Goal: Information Seeking & Learning: Understand process/instructions

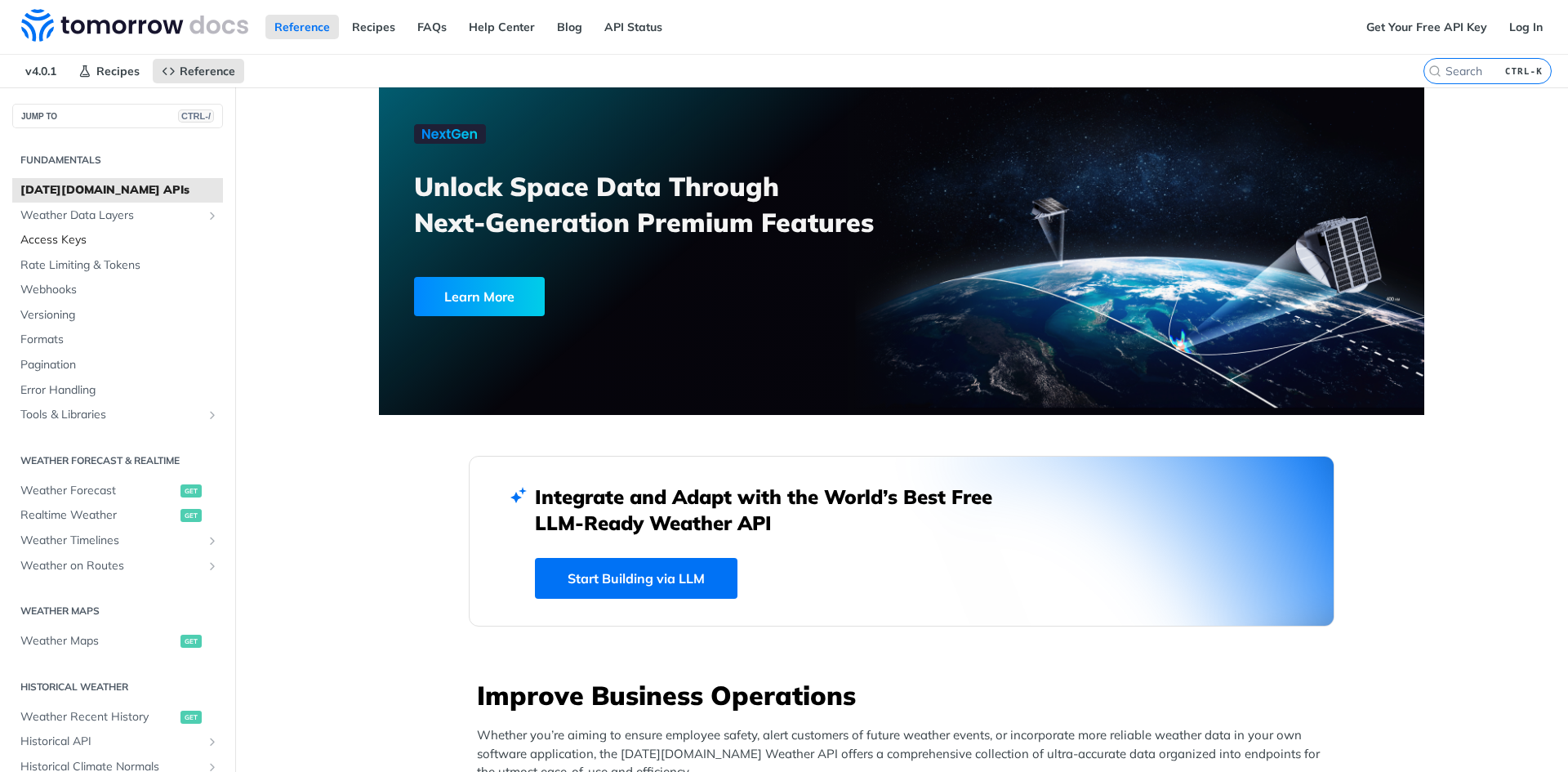
click at [133, 242] on span "Access Keys" at bounding box center [120, 240] width 199 height 17
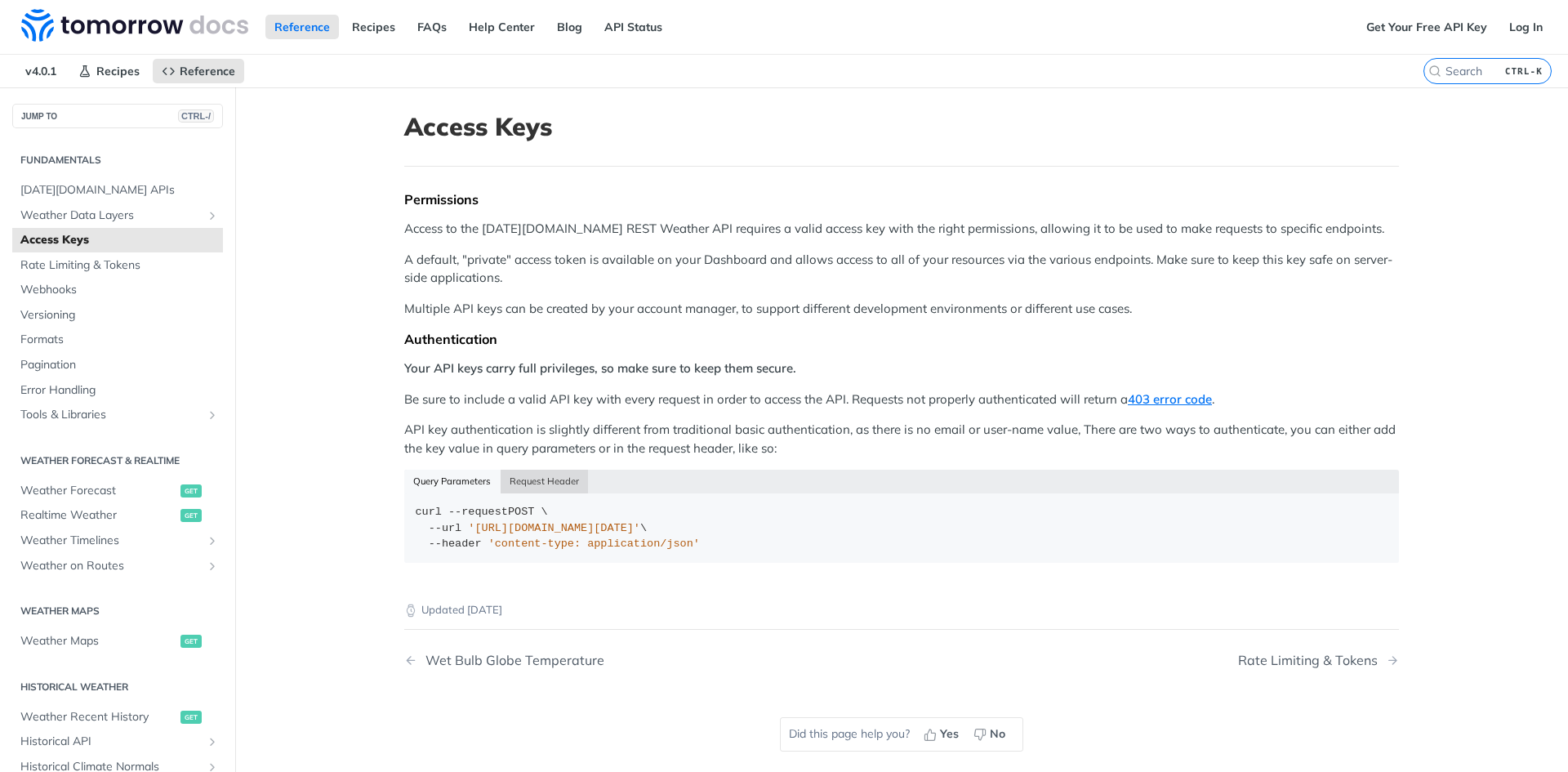
click at [552, 484] on button "Request Header" at bounding box center [545, 481] width 88 height 22
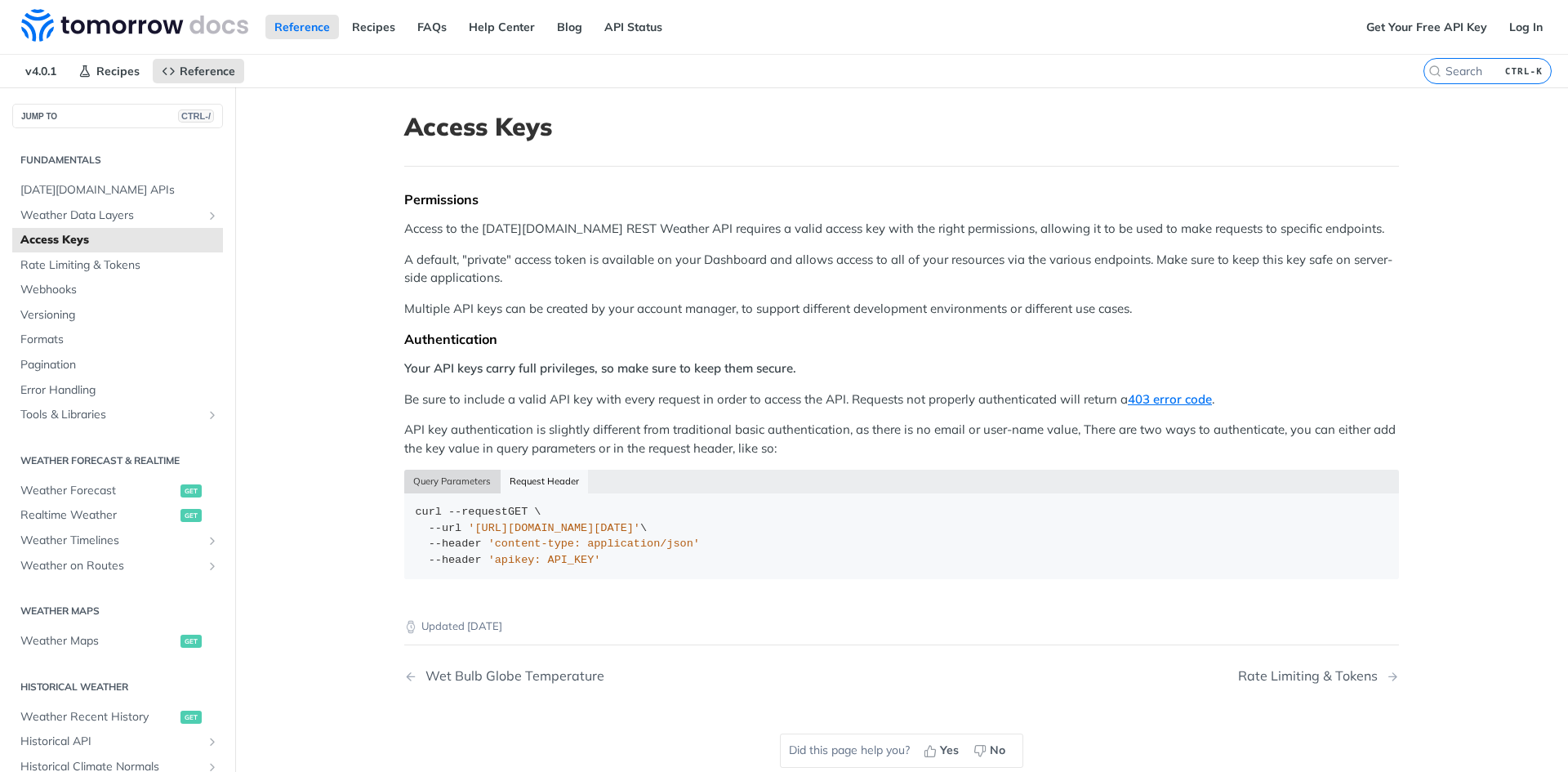
click at [436, 485] on button "Query Parameters" at bounding box center [452, 481] width 96 height 22
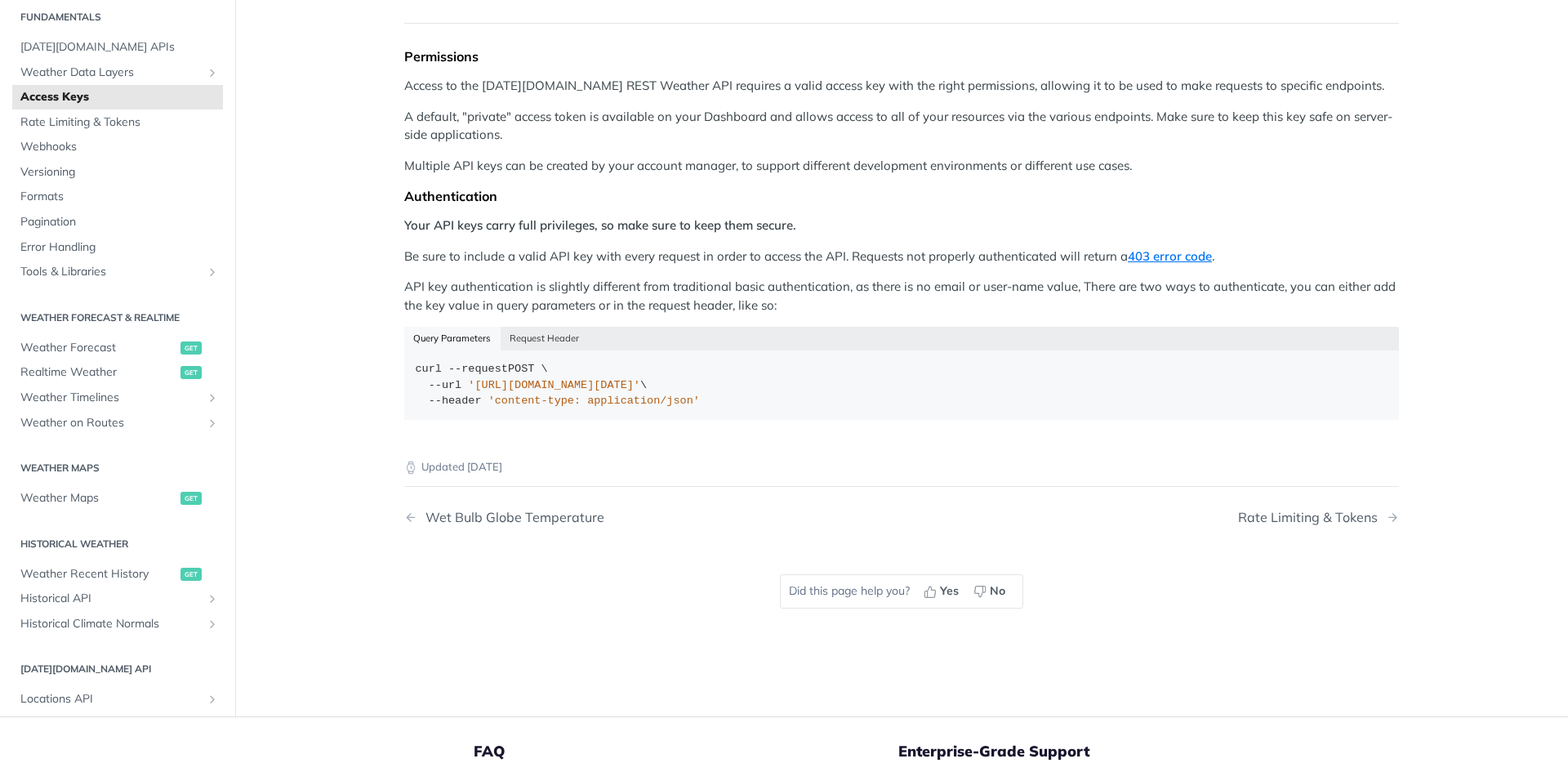
scroll to position [164, 0]
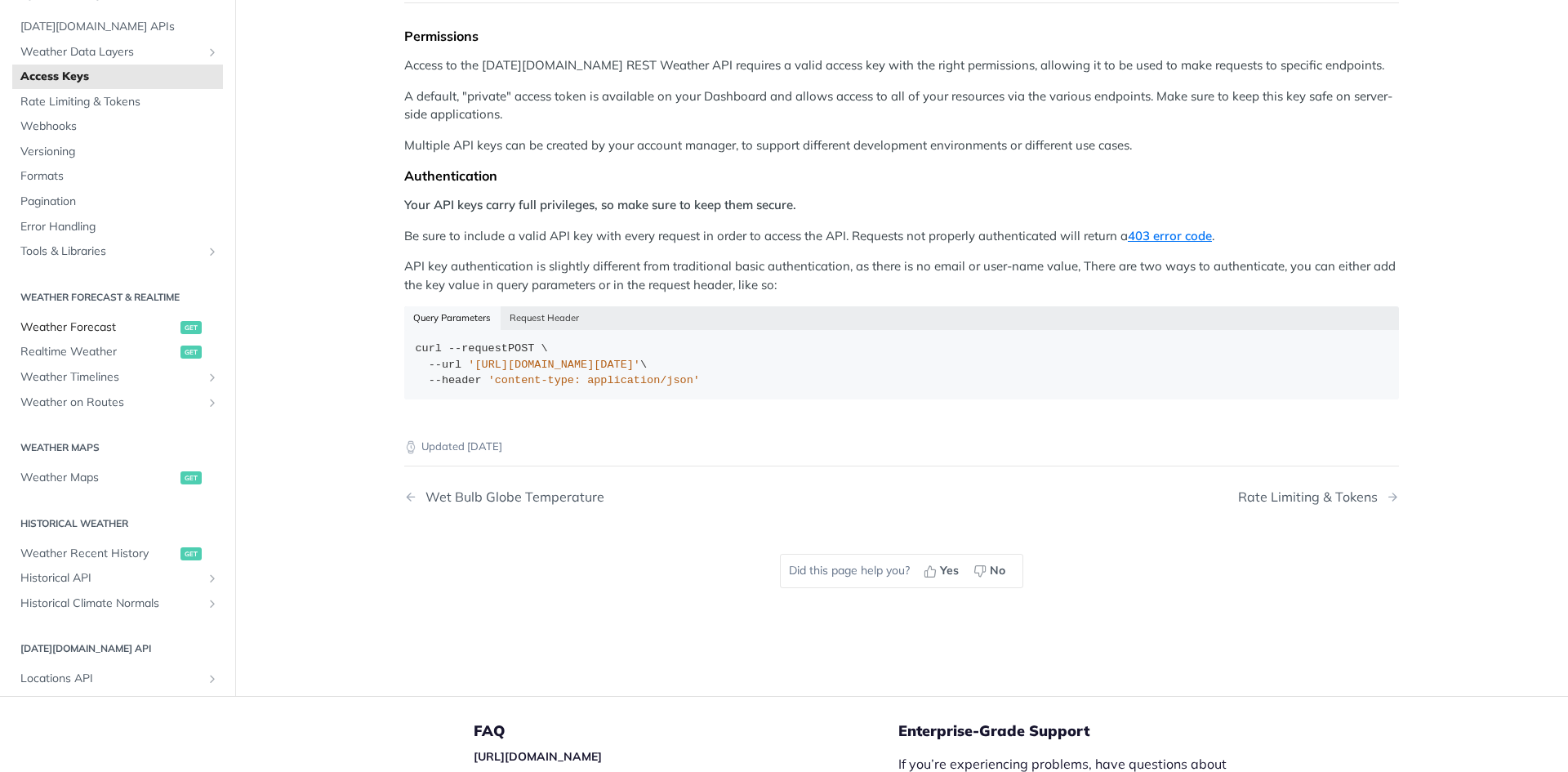
click at [142, 323] on span "Weather Forecast" at bounding box center [98, 328] width 156 height 17
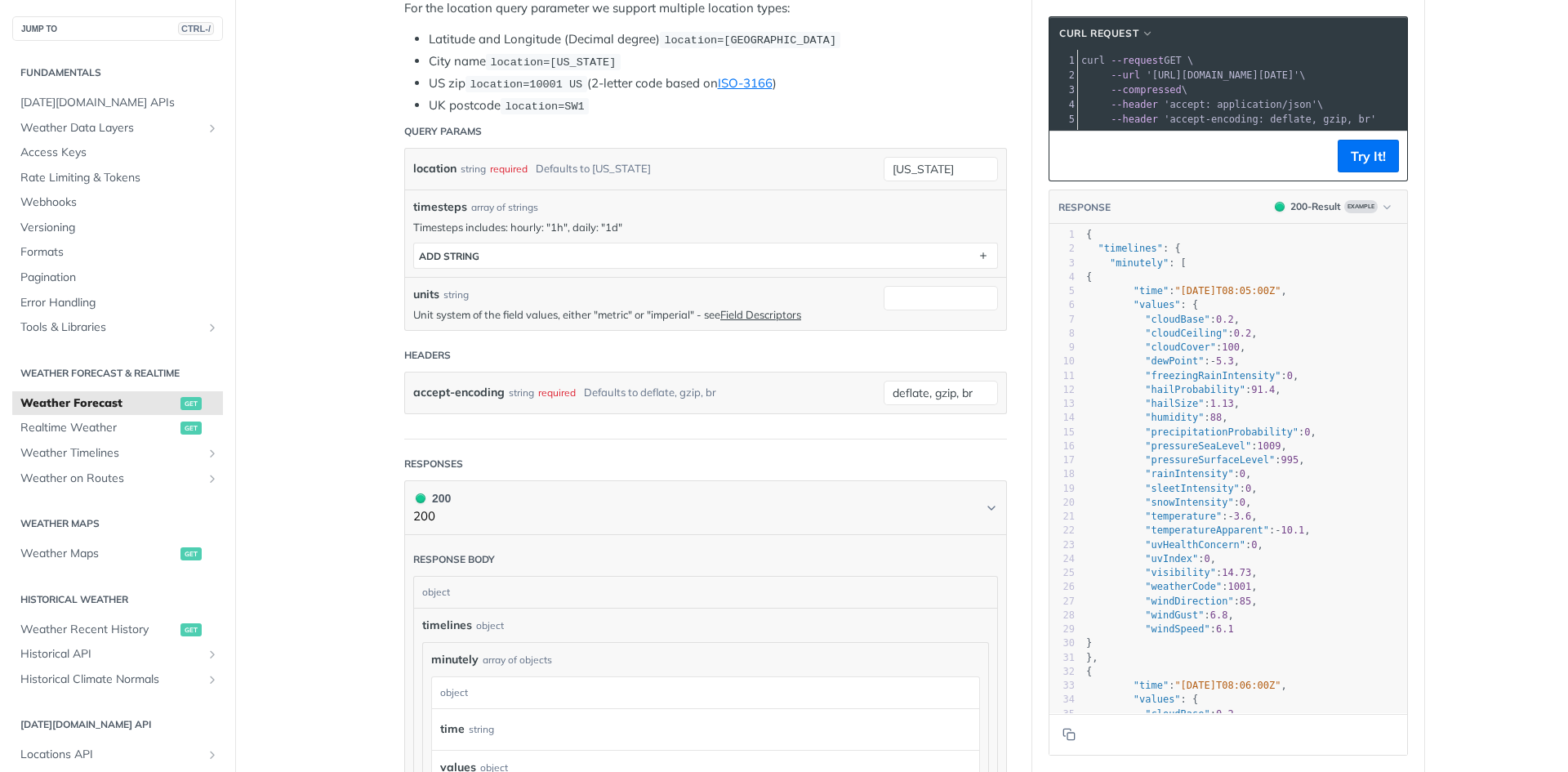
scroll to position [408, 0]
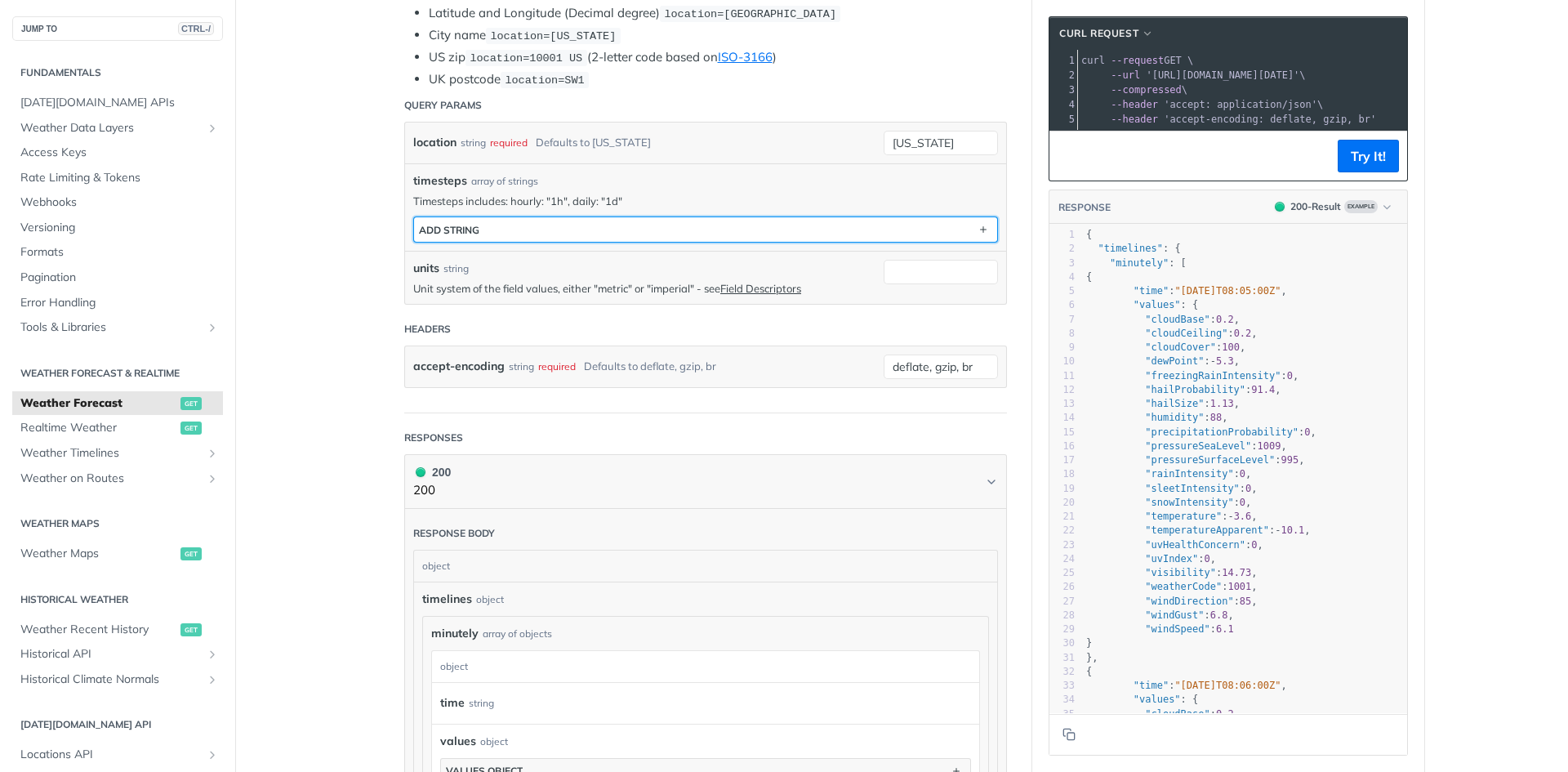
click at [763, 227] on button "ADD string" at bounding box center [706, 229] width 583 height 24
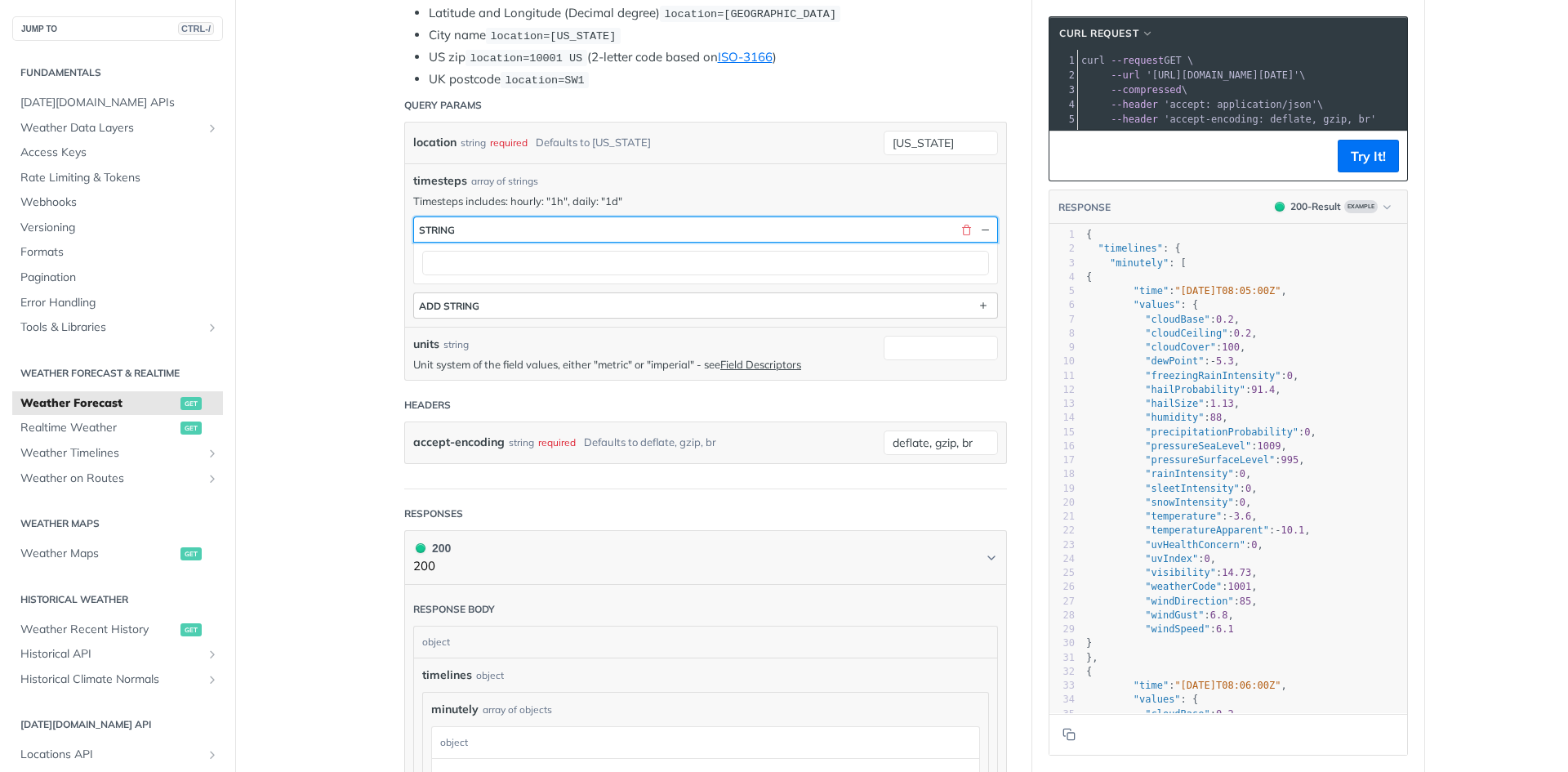
click at [763, 227] on button "string" at bounding box center [706, 229] width 583 height 24
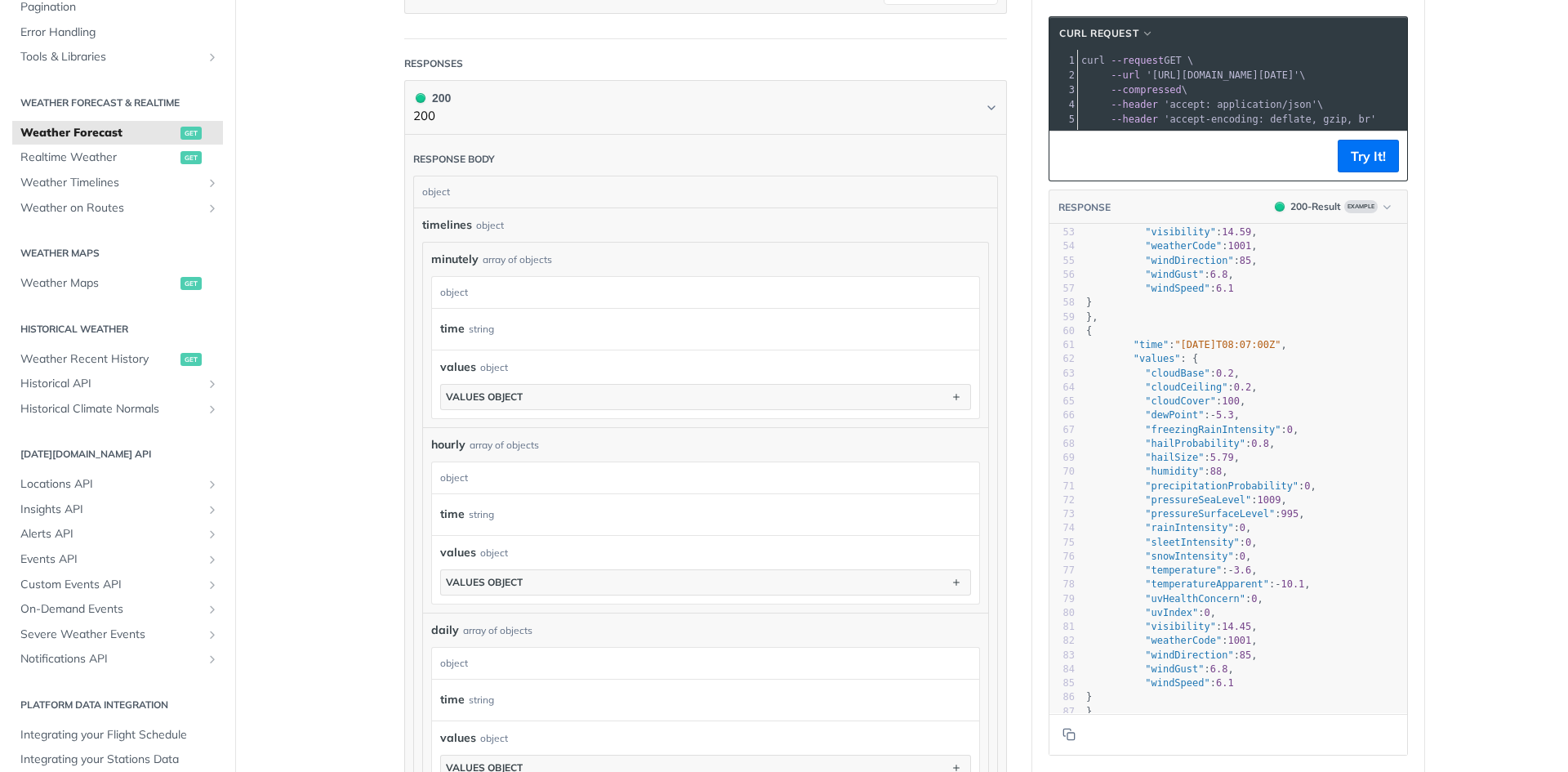
scroll to position [314, 0]
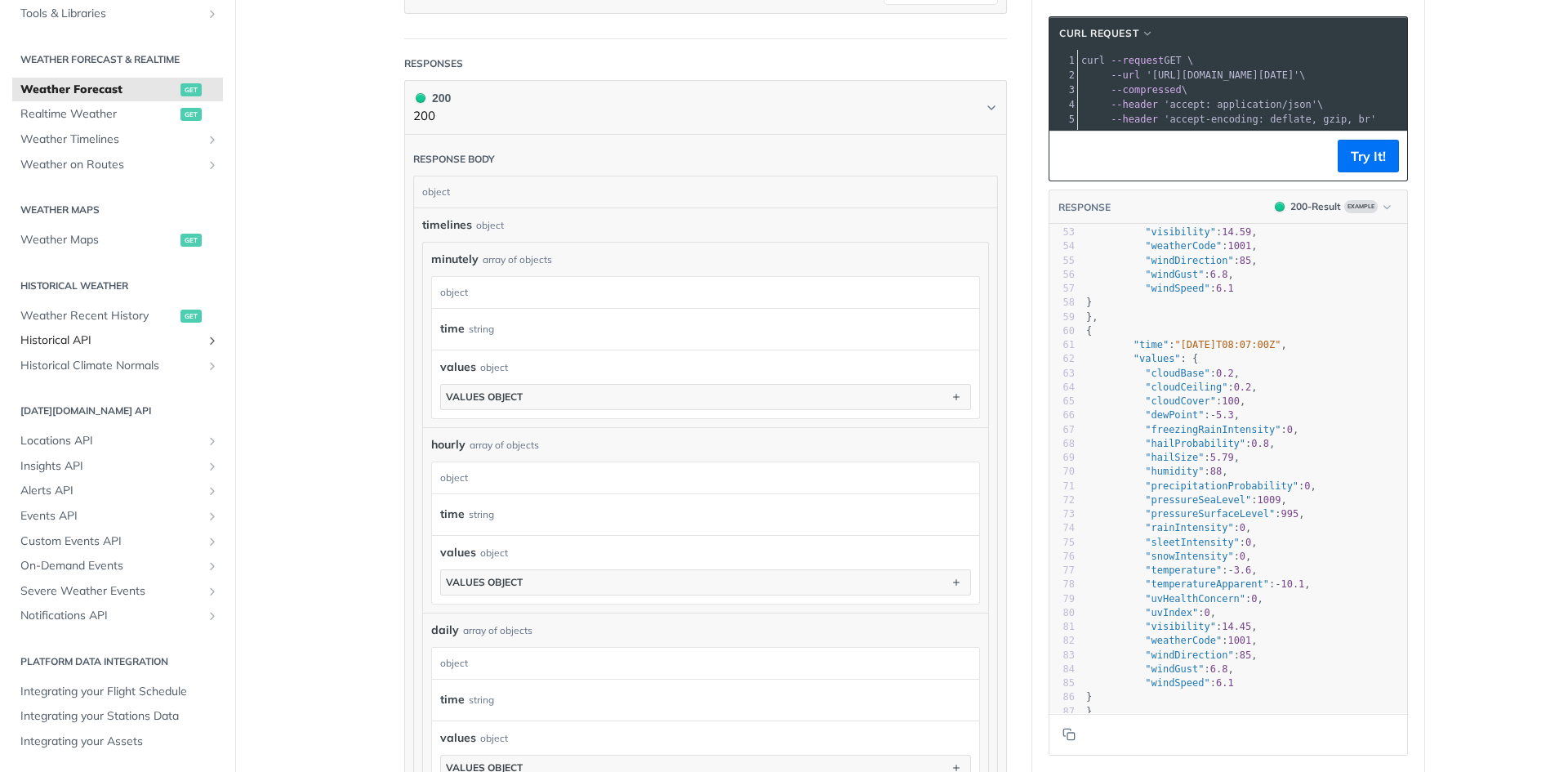
click at [136, 343] on span "Historical API" at bounding box center [111, 340] width 181 height 17
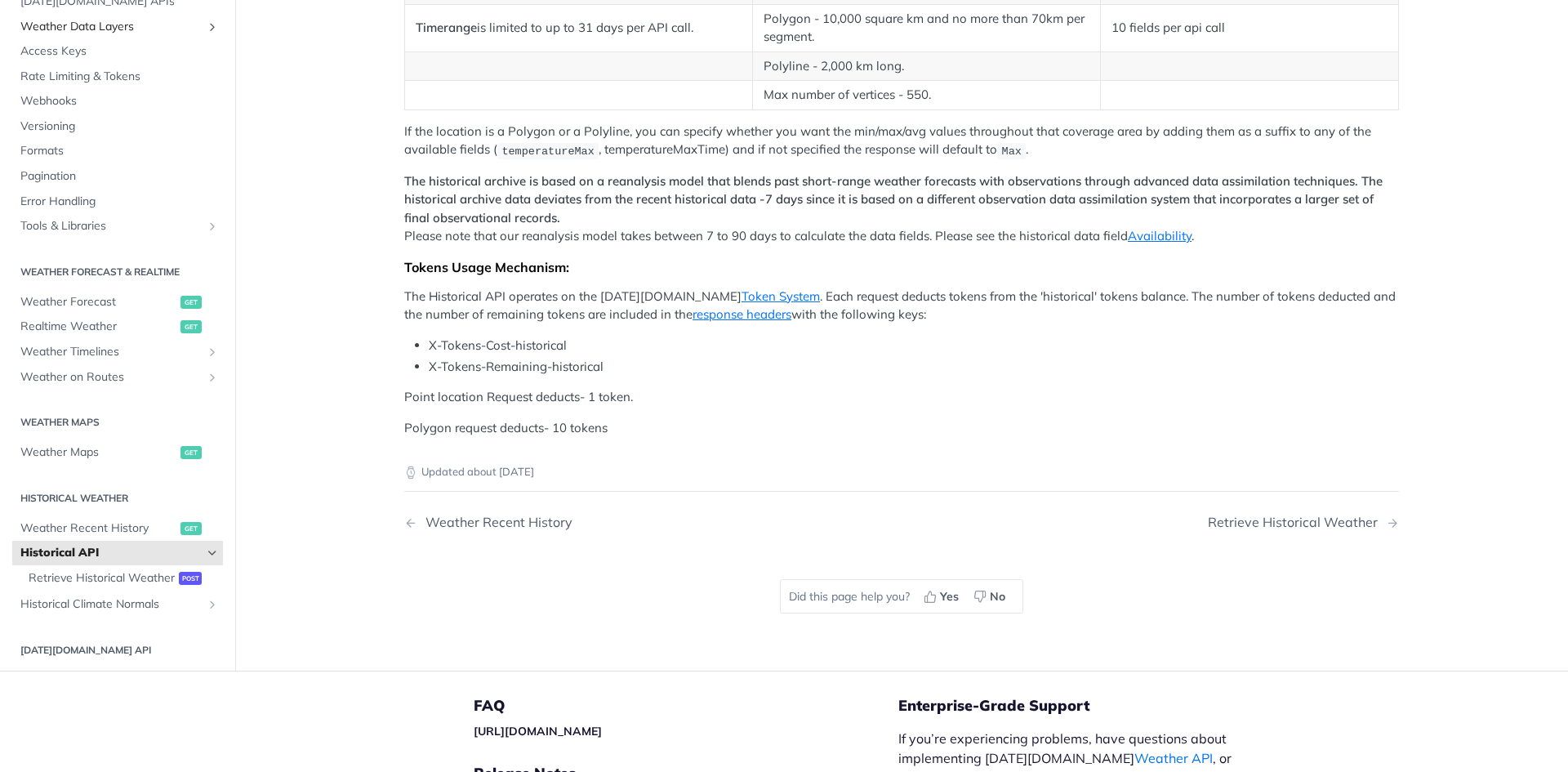
click at [151, 35] on span "Weather Data Layers" at bounding box center [111, 26] width 181 height 17
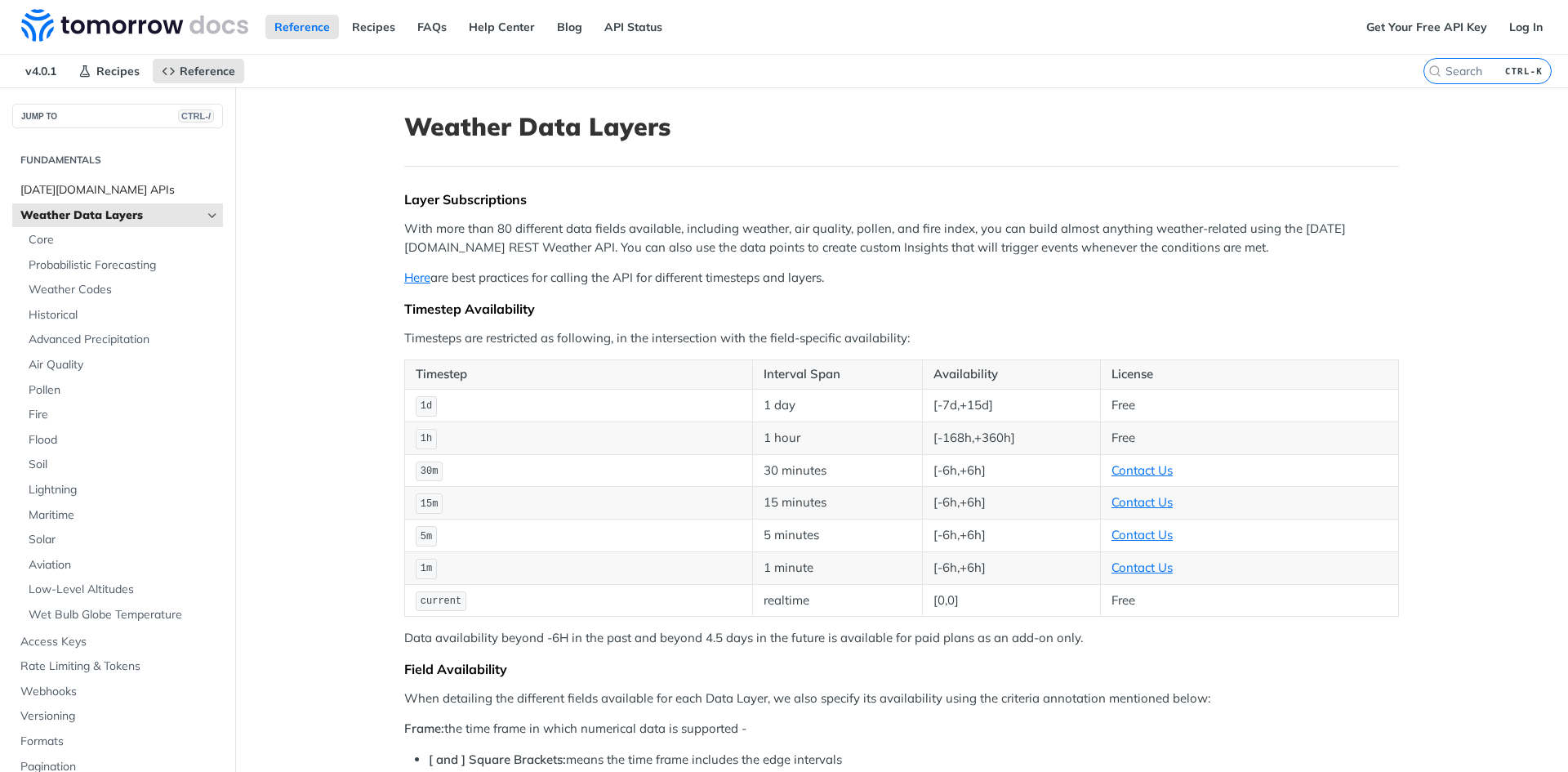
click at [129, 197] on span "[DATE][DOMAIN_NAME] APIs" at bounding box center [120, 190] width 199 height 17
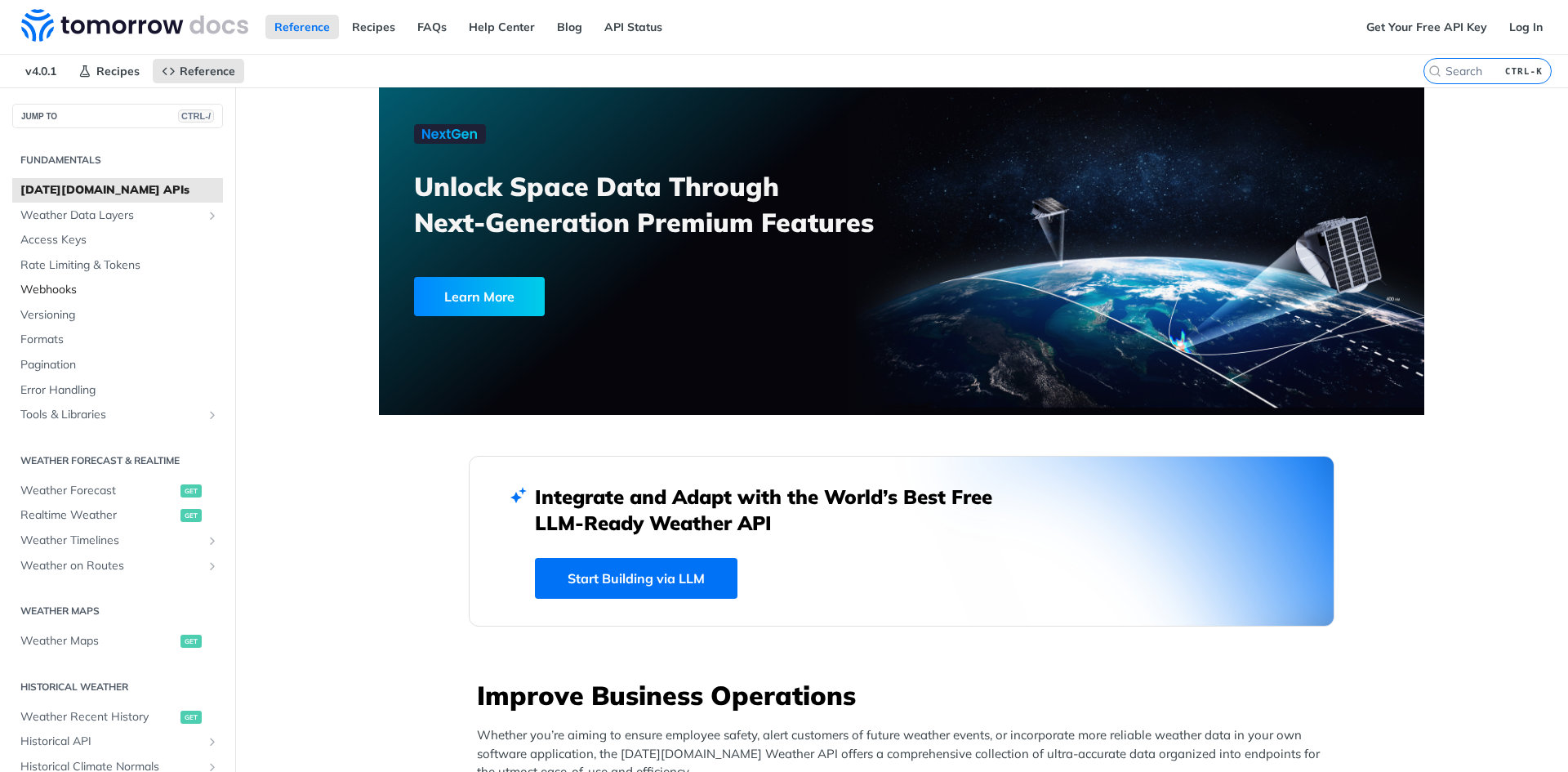
click at [104, 293] on span "Webhooks" at bounding box center [120, 290] width 199 height 17
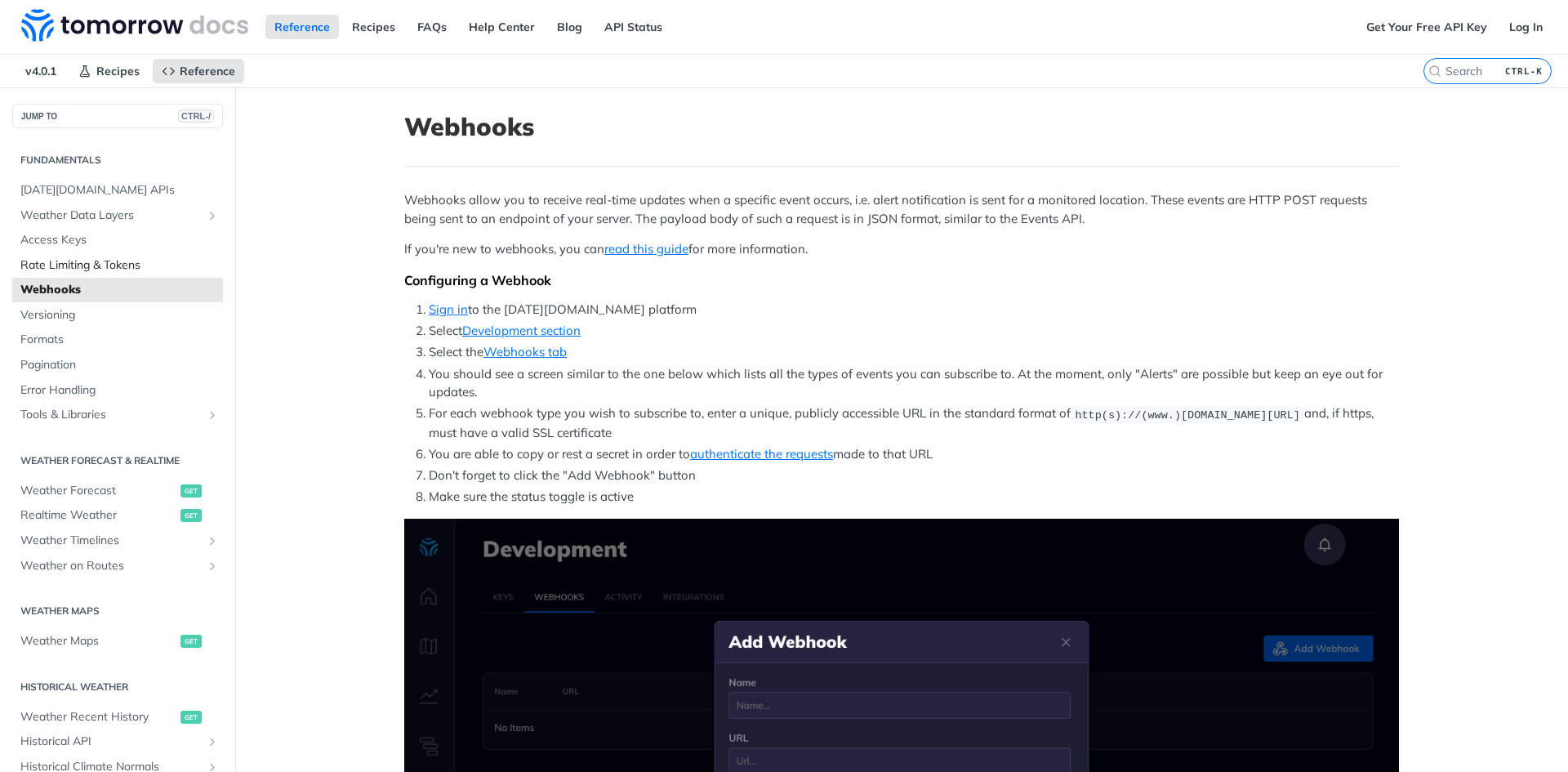
click at [104, 275] on link "Rate Limiting & Tokens" at bounding box center [118, 265] width 210 height 24
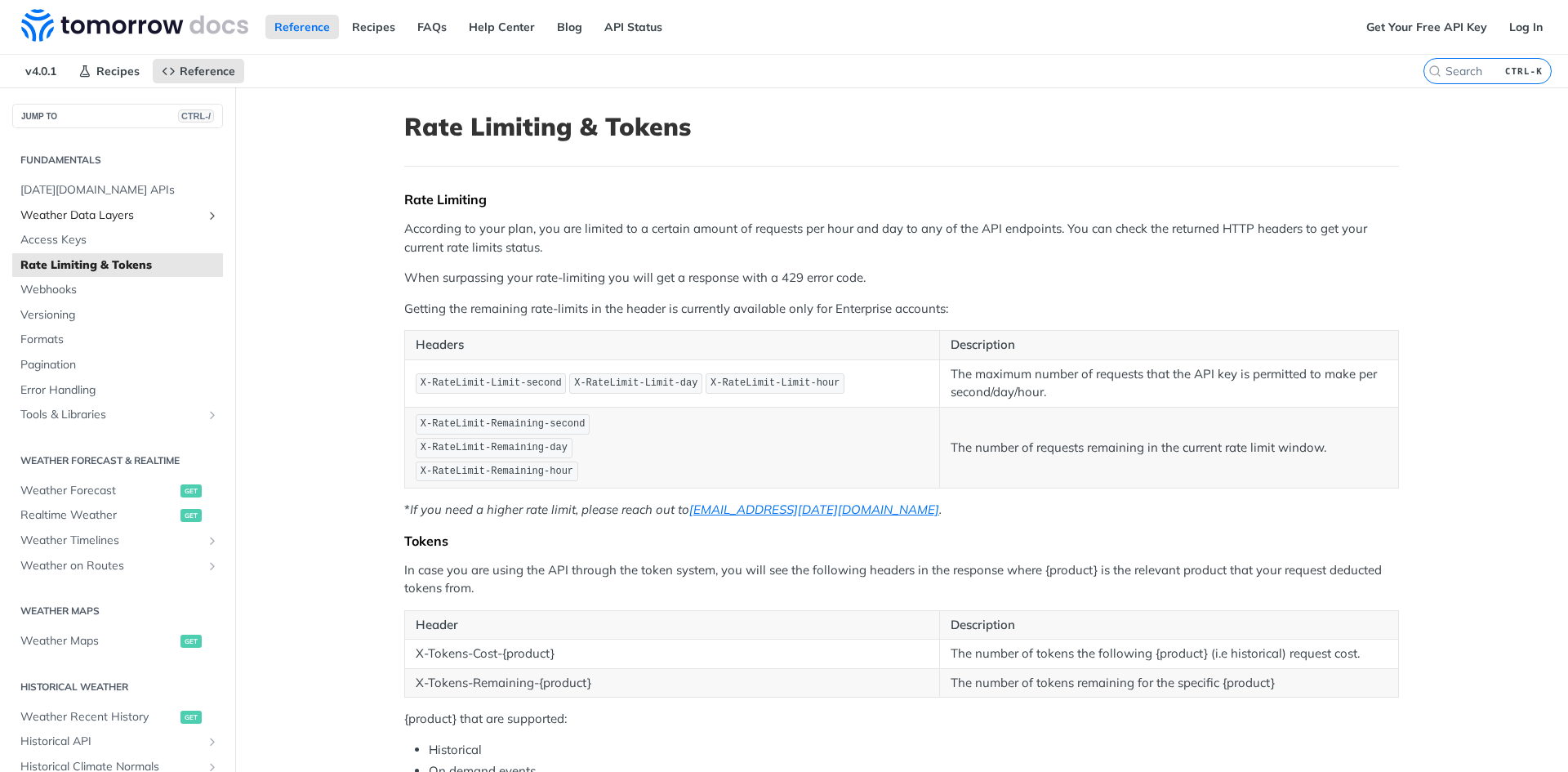
click at [113, 213] on span "Weather Data Layers" at bounding box center [111, 215] width 181 height 17
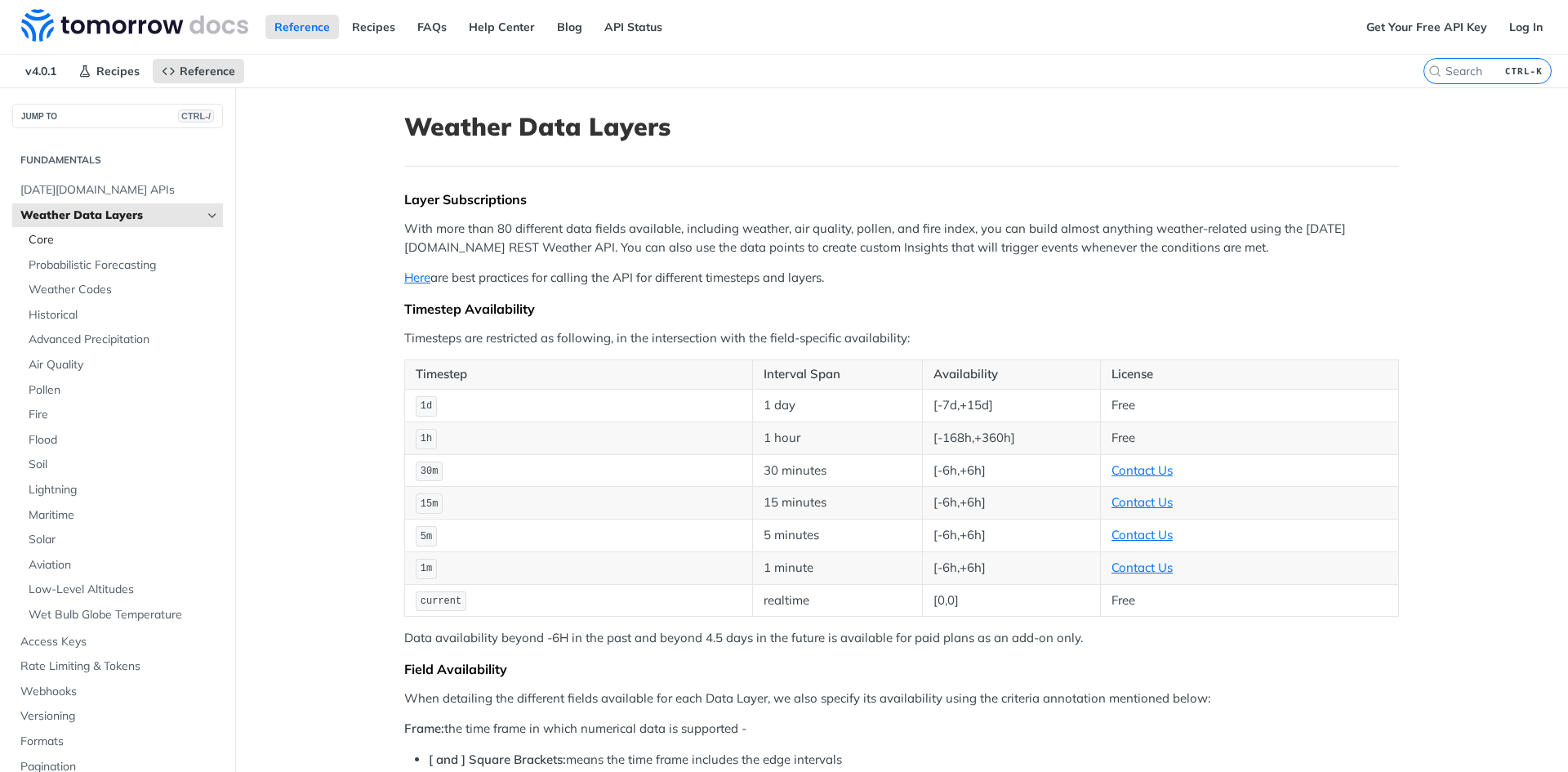
click at [109, 244] on span "Core" at bounding box center [123, 240] width 190 height 17
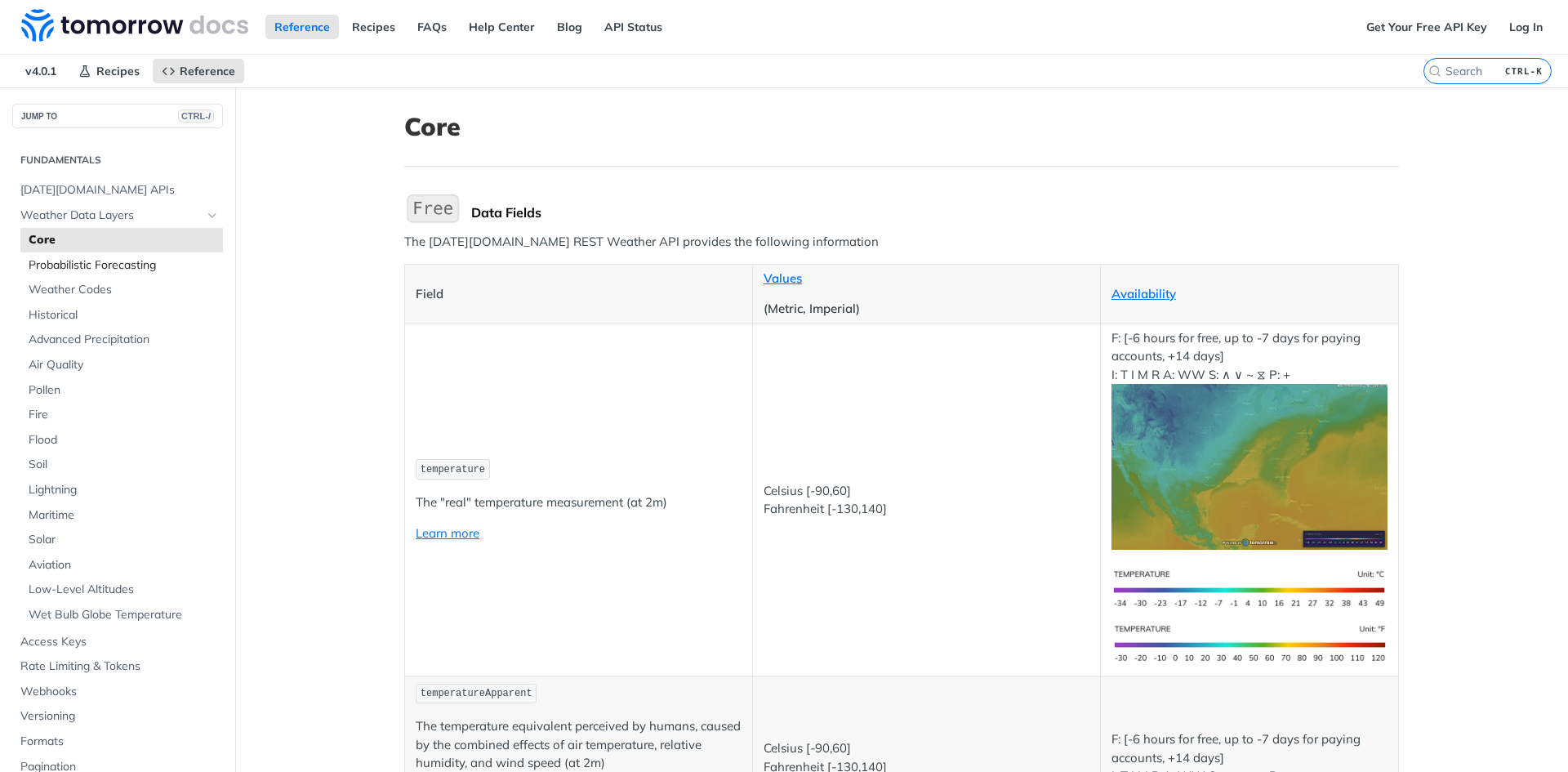
click at [101, 275] on link "Probabilistic Forecasting" at bounding box center [122, 265] width 203 height 24
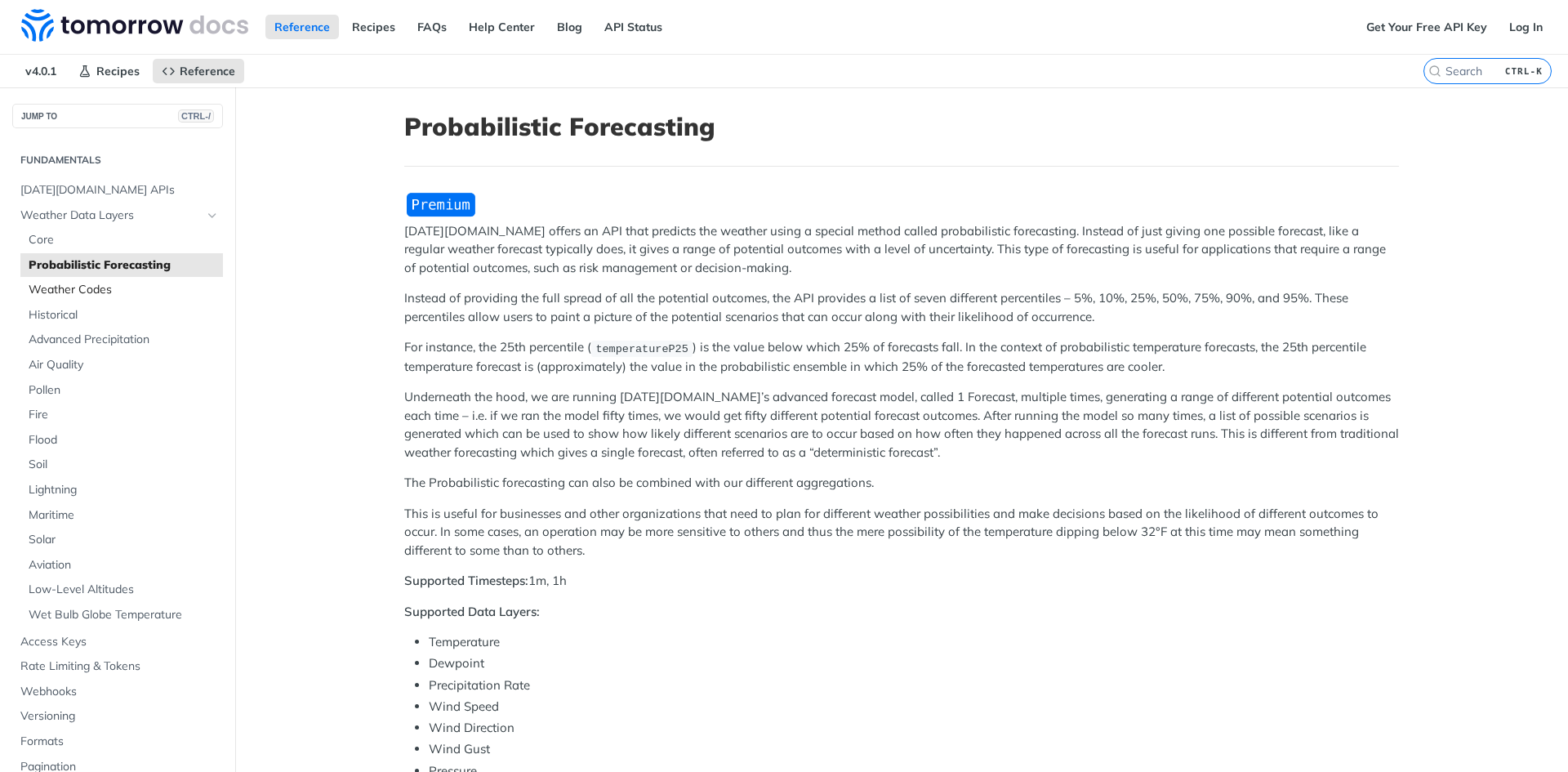
click at [95, 295] on span "Weather Codes" at bounding box center [123, 290] width 190 height 17
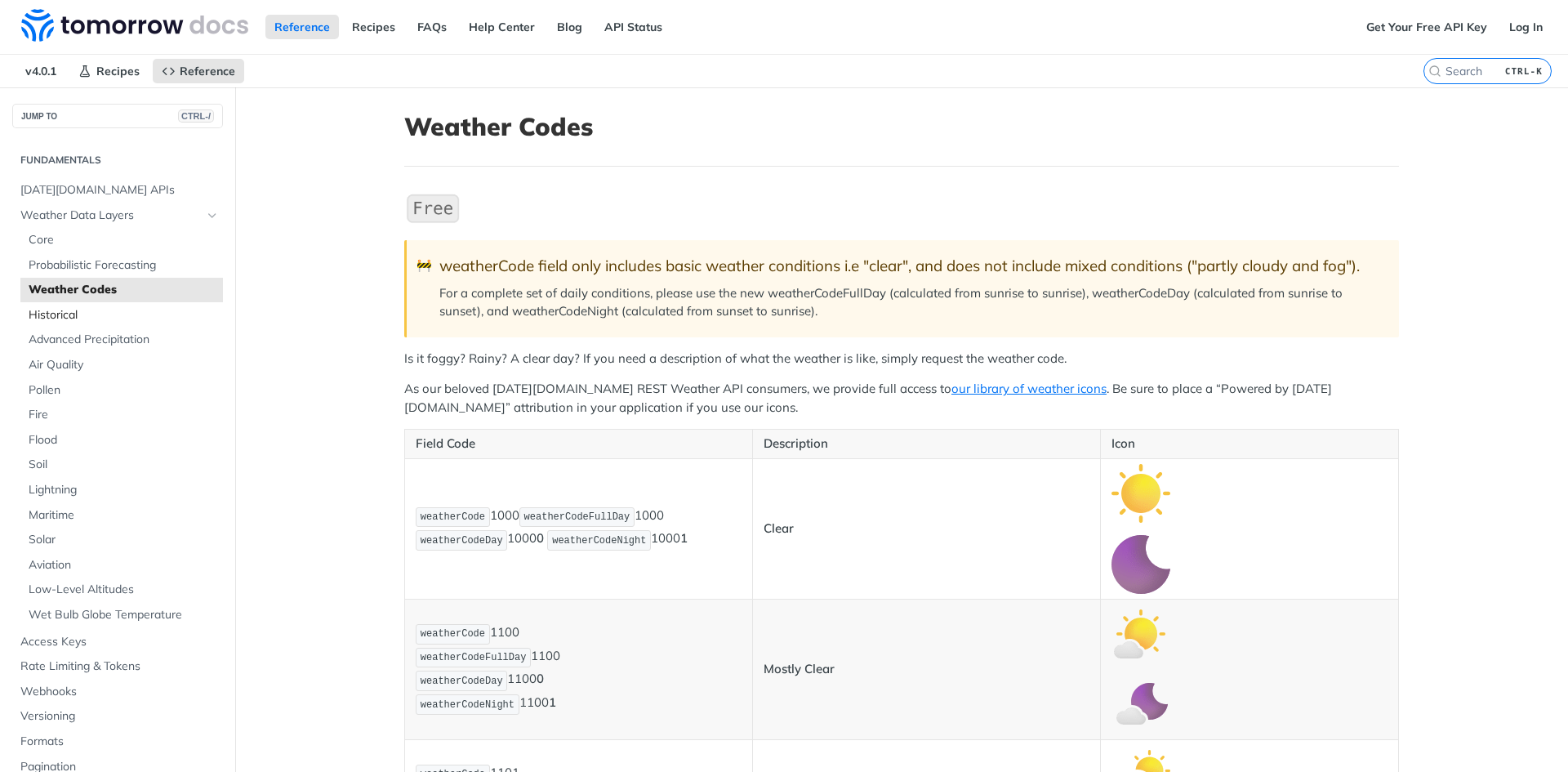
click at [90, 317] on span "Historical" at bounding box center [123, 315] width 190 height 17
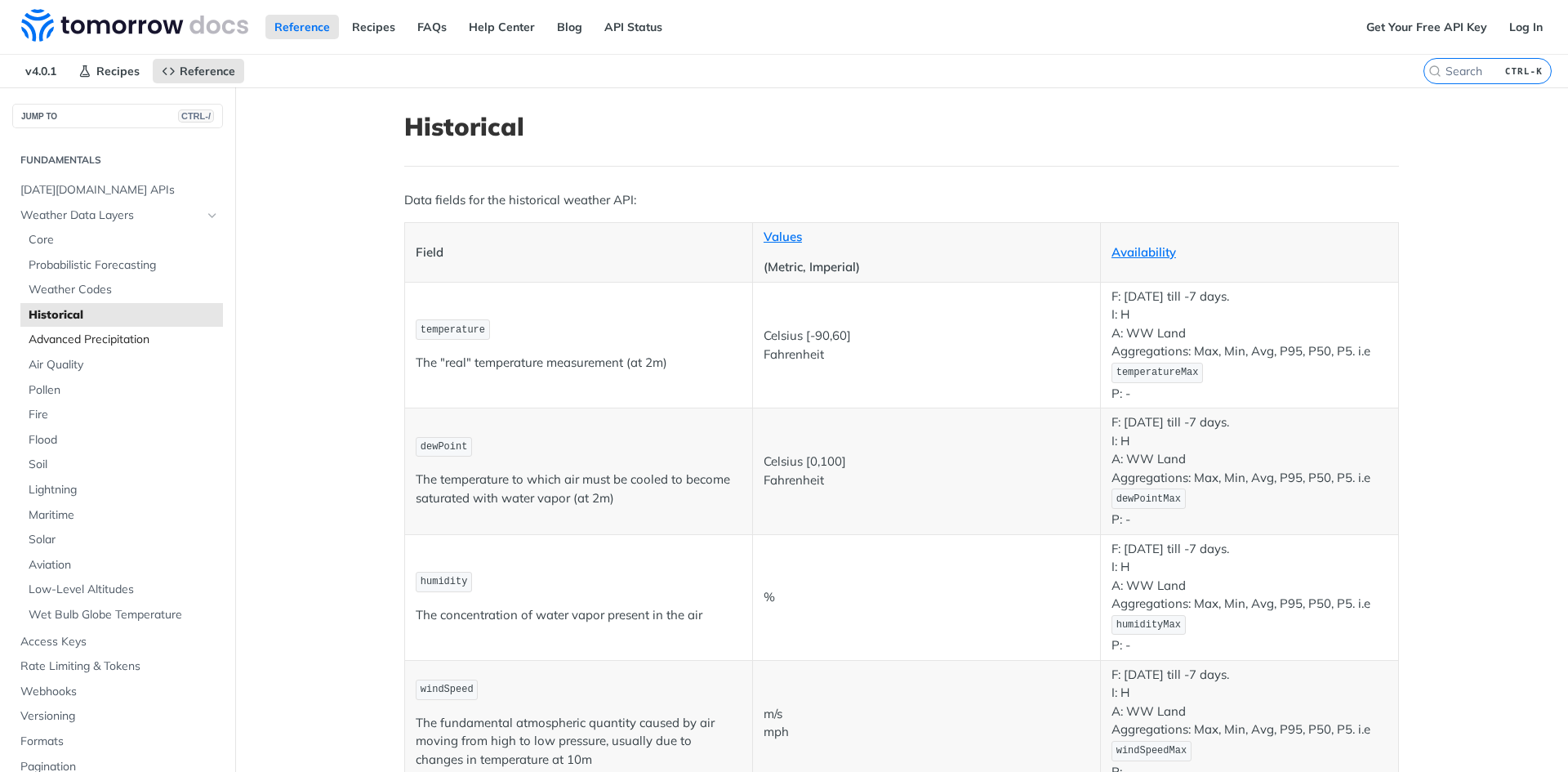
click at [86, 335] on span "Advanced Precipitation" at bounding box center [123, 339] width 190 height 17
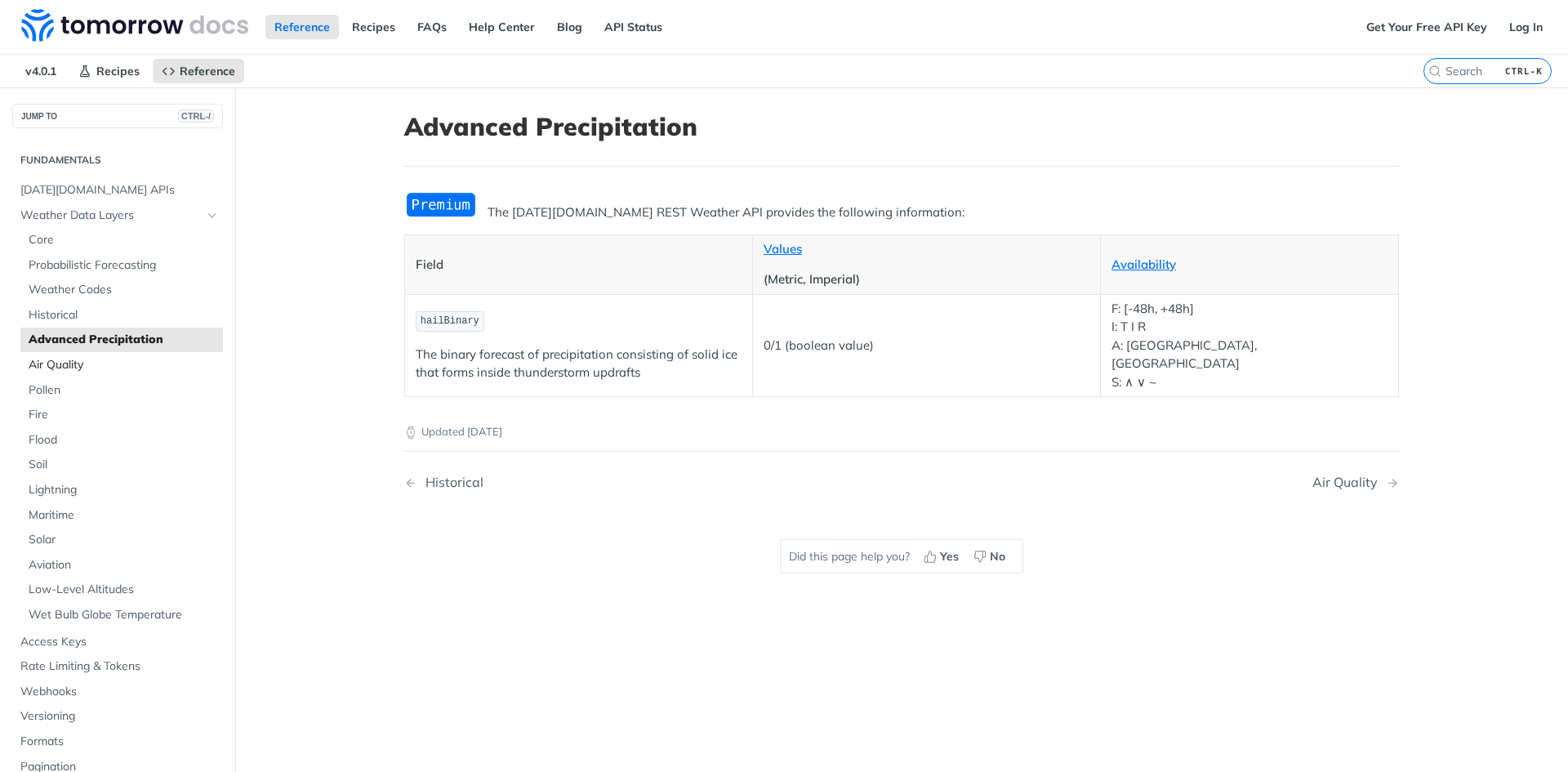
click at [78, 367] on span "Air Quality" at bounding box center [123, 365] width 190 height 17
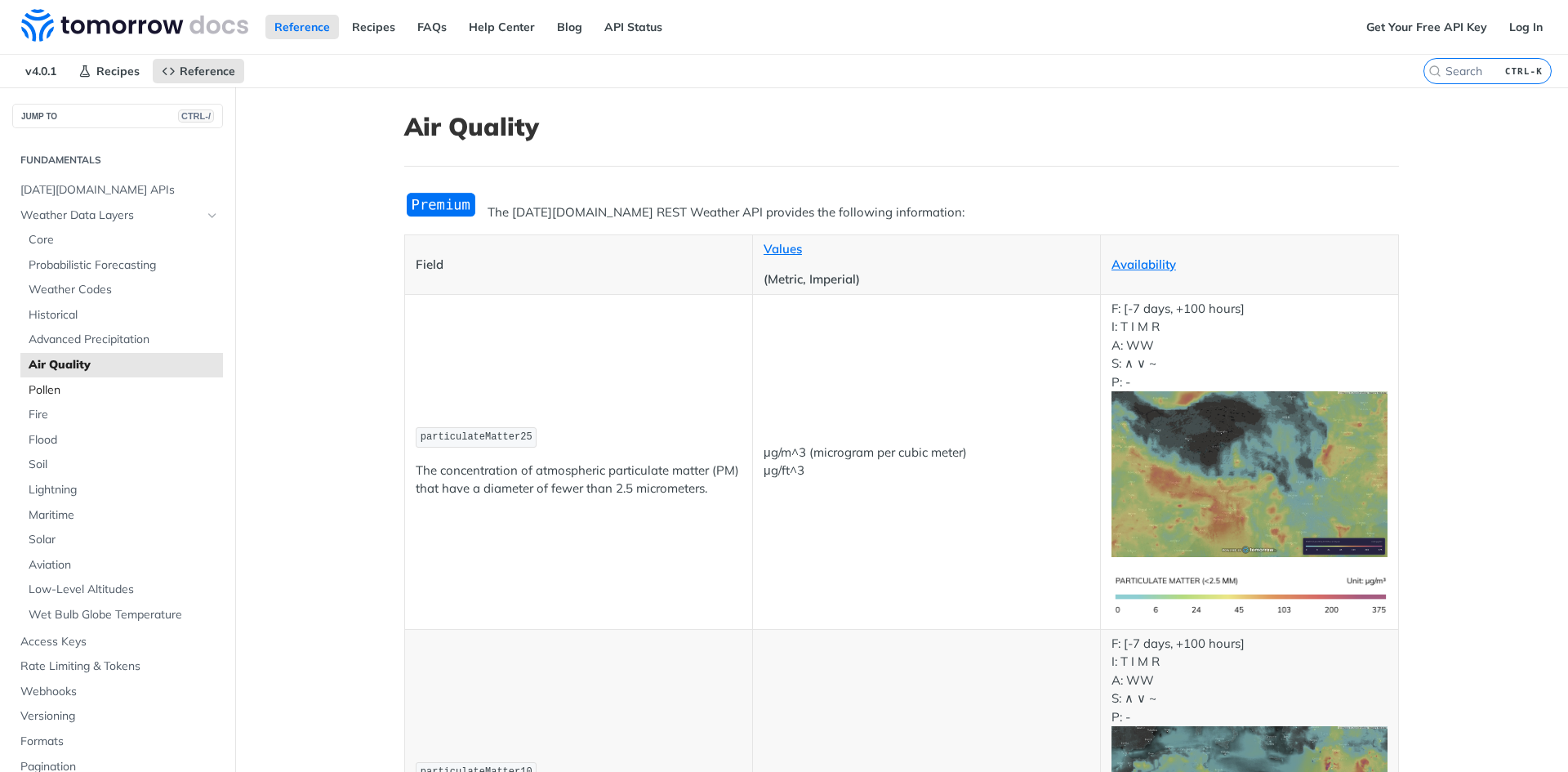
click at [78, 388] on span "Pollen" at bounding box center [123, 390] width 190 height 17
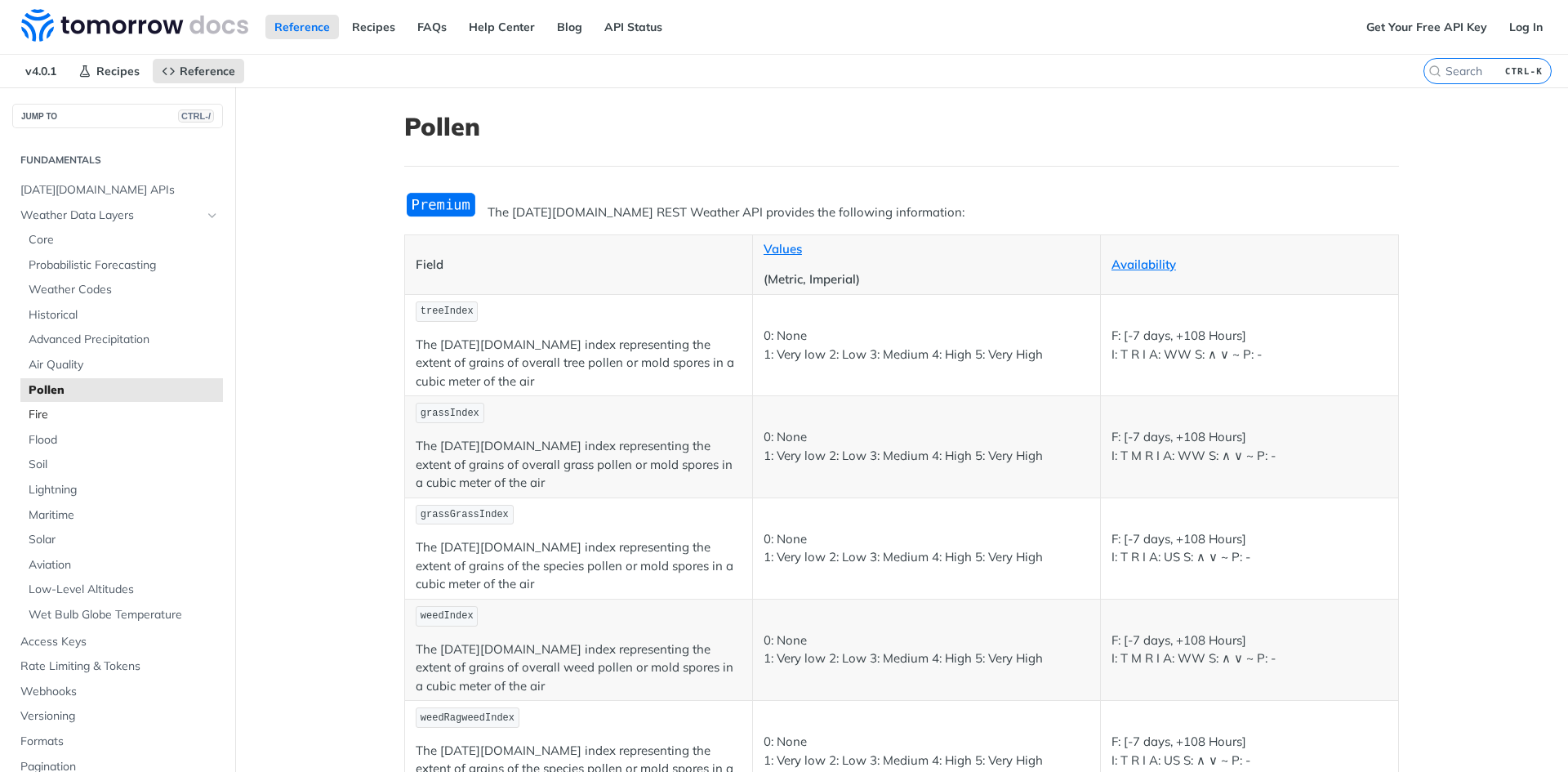
click at [73, 411] on span "Fire" at bounding box center [123, 414] width 190 height 17
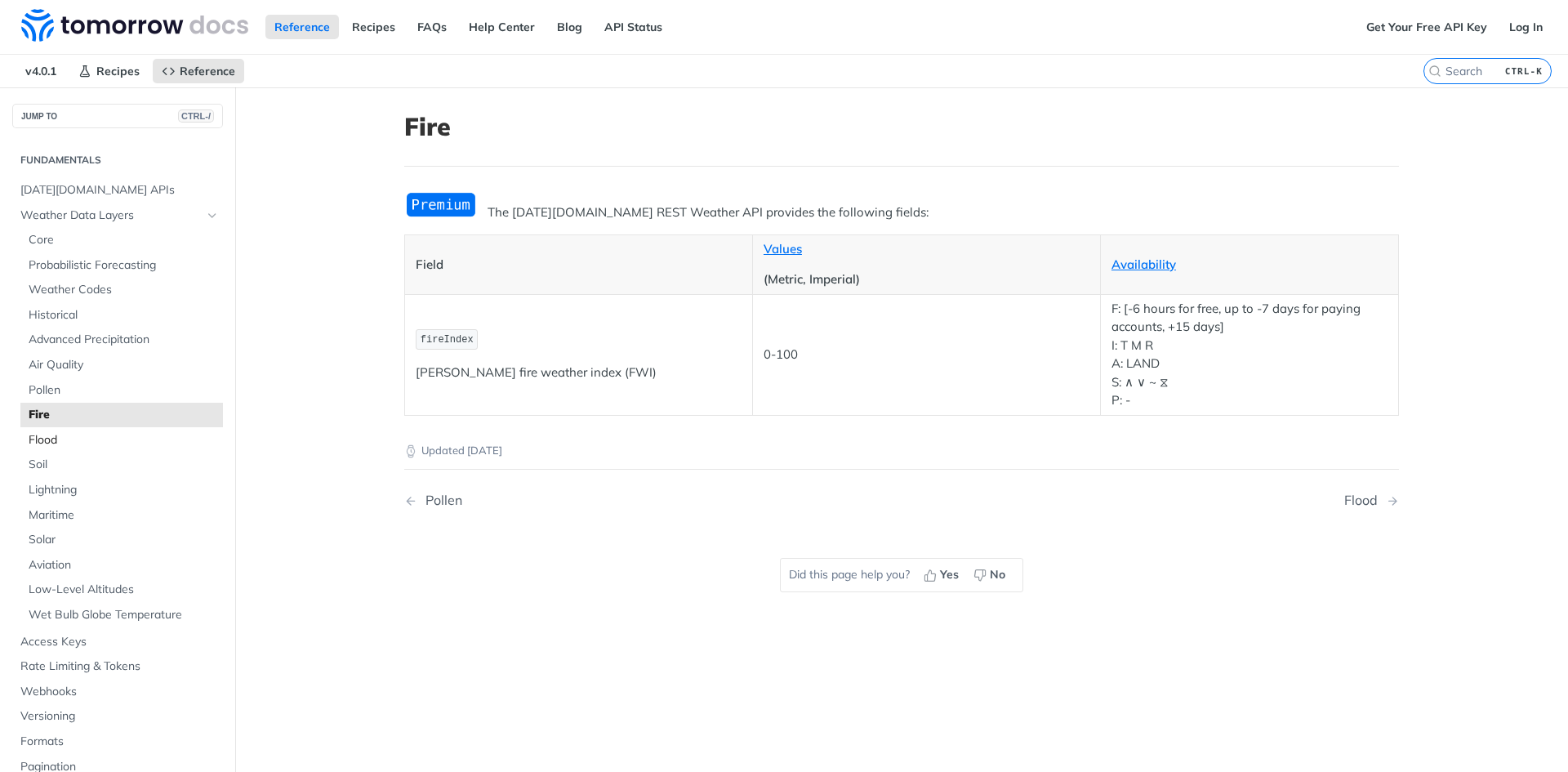
click at [72, 432] on span "Flood" at bounding box center [123, 440] width 190 height 17
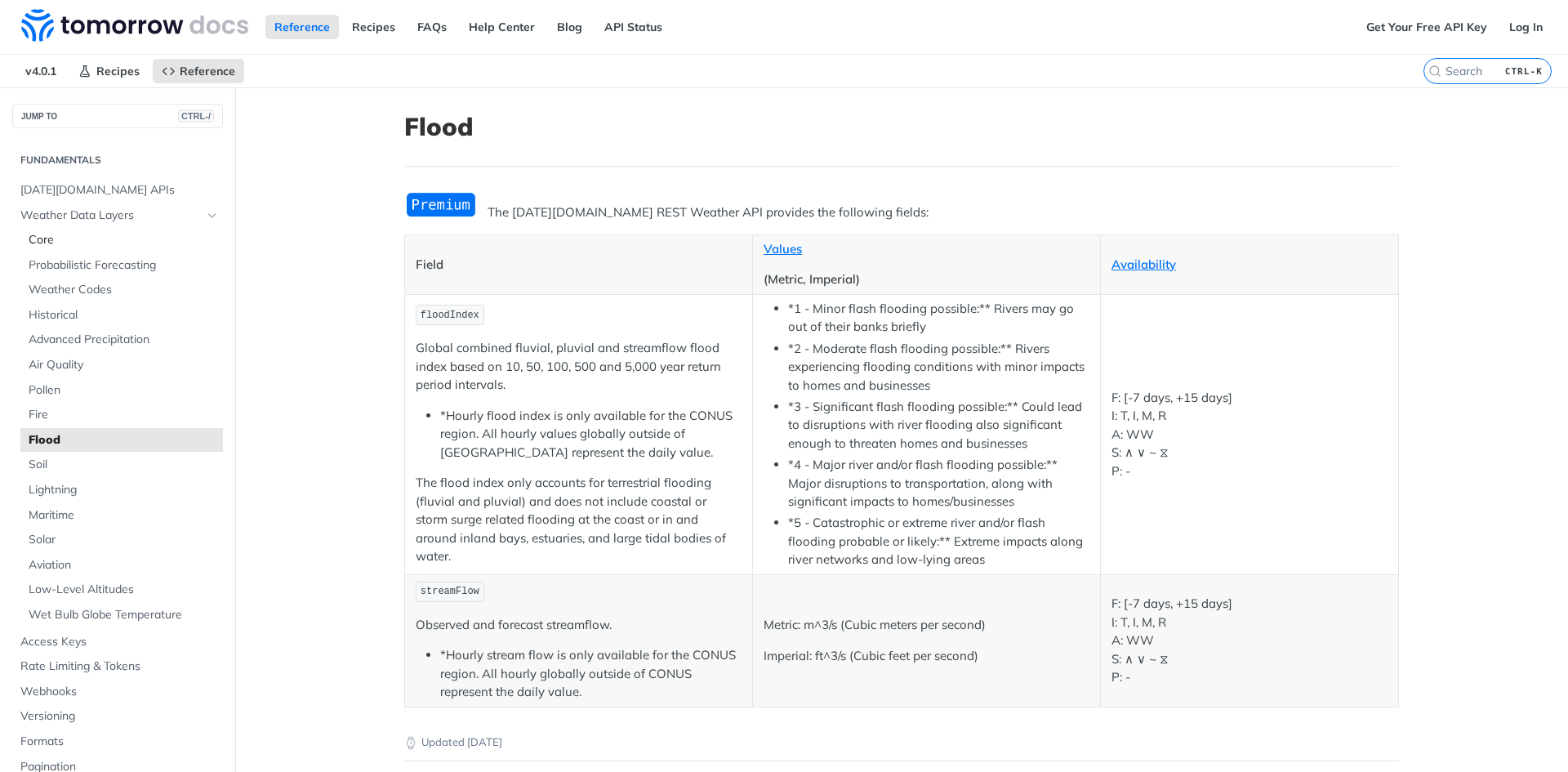
click at [77, 236] on span "Core" at bounding box center [123, 240] width 190 height 17
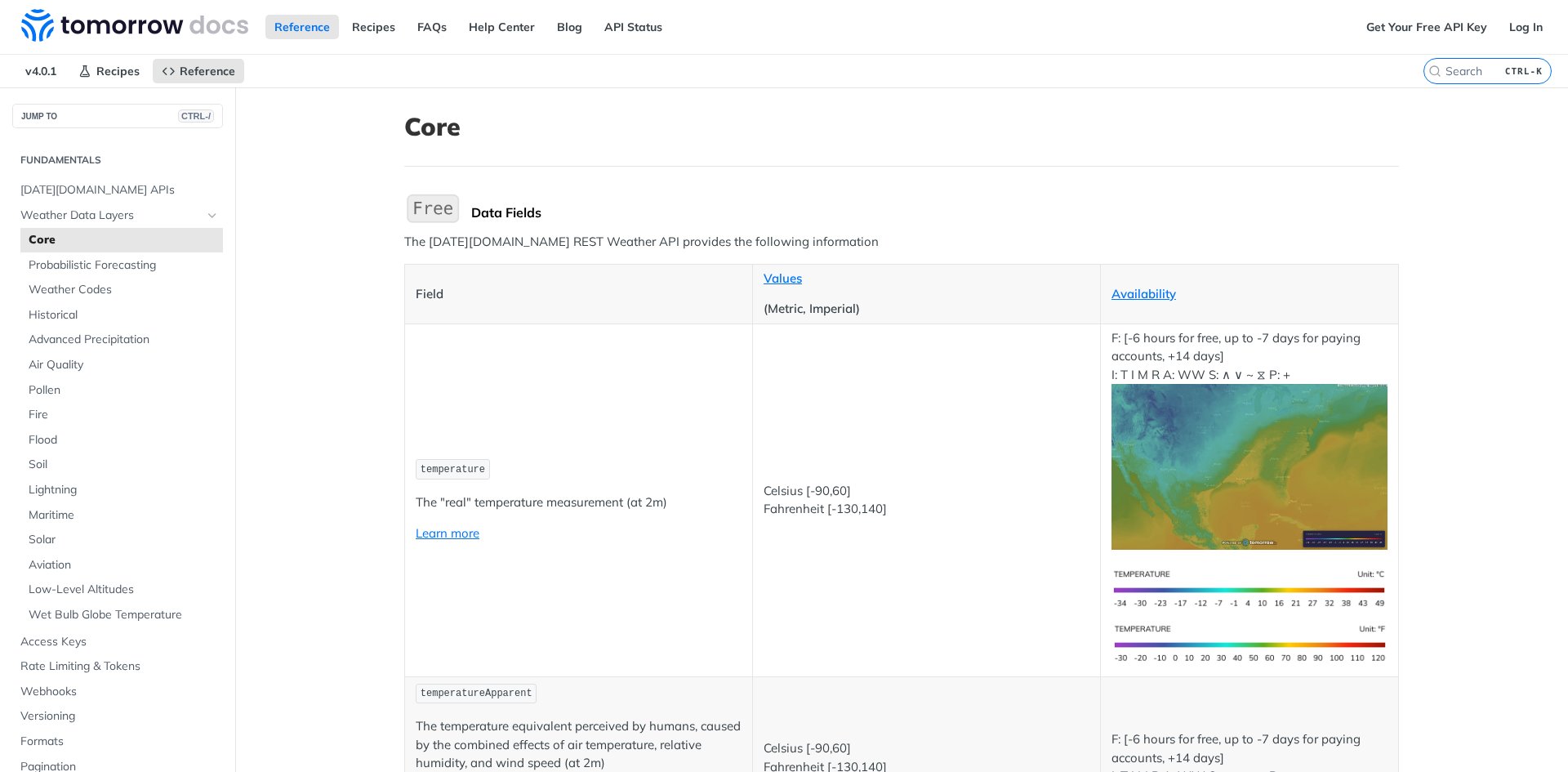
scroll to position [82, 0]
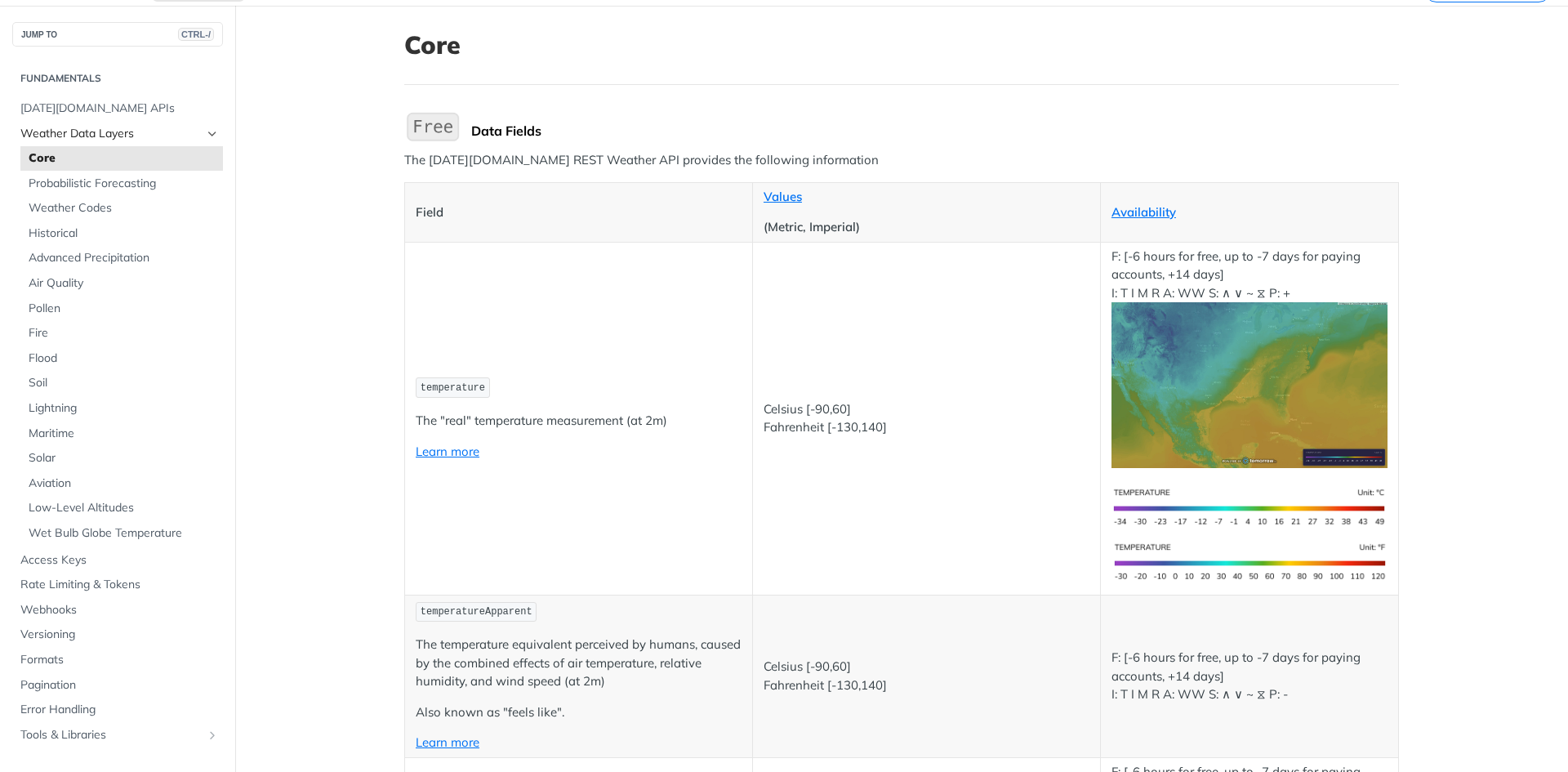
click at [129, 139] on span "Weather Data Layers" at bounding box center [111, 134] width 181 height 17
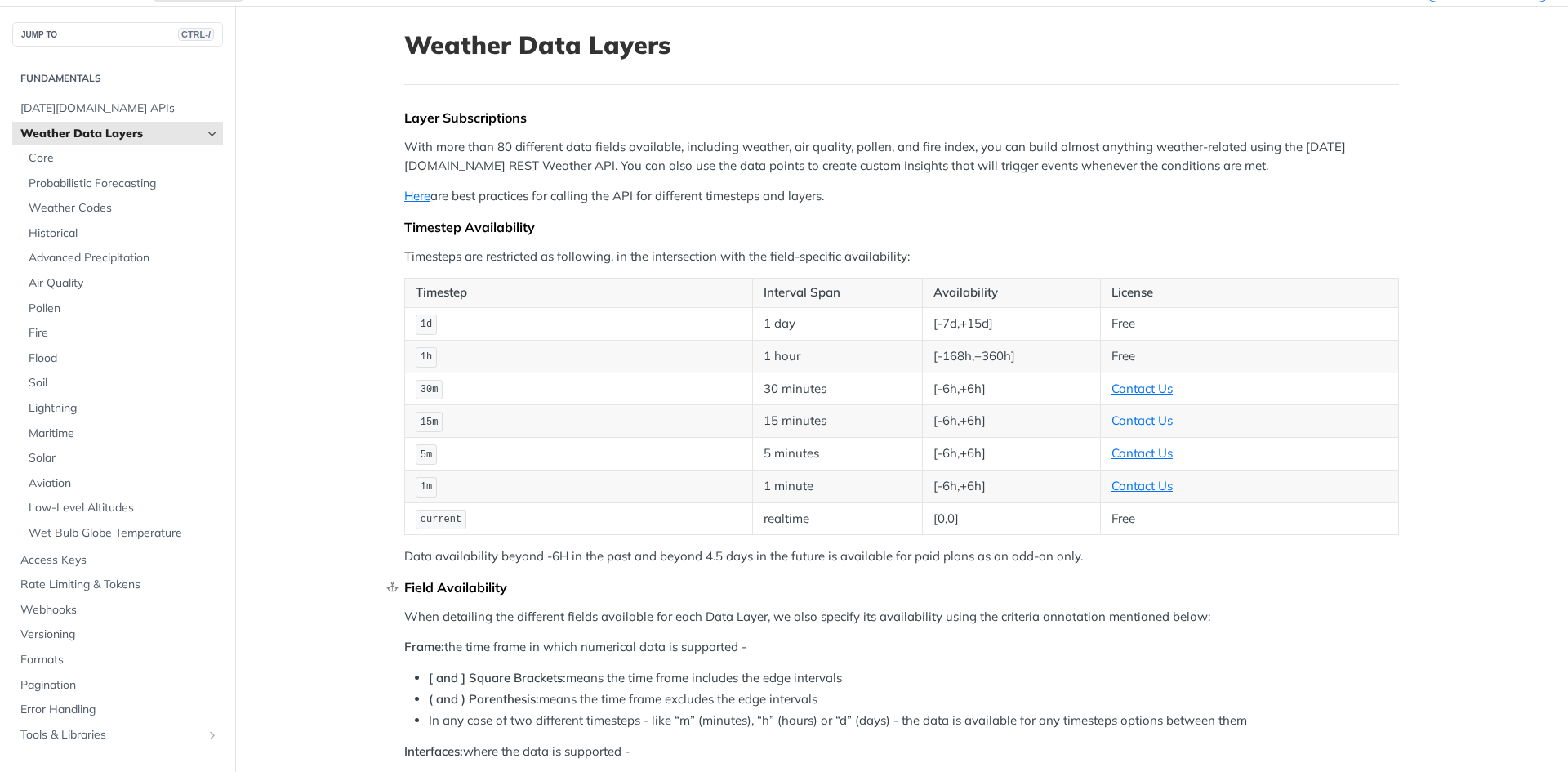
click at [782, 593] on div "Field Availability" at bounding box center [901, 587] width 995 height 17
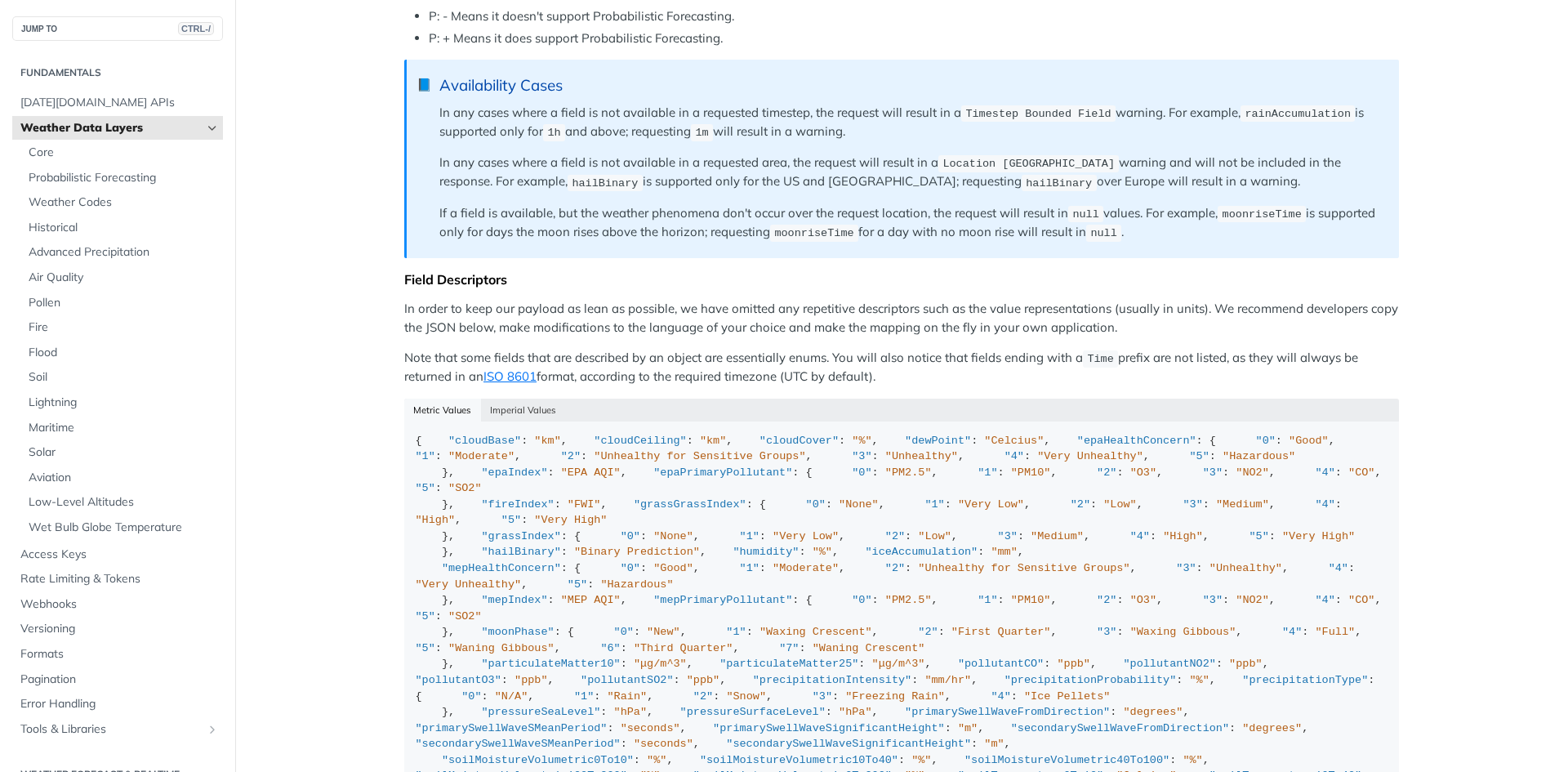
scroll to position [1124, 0]
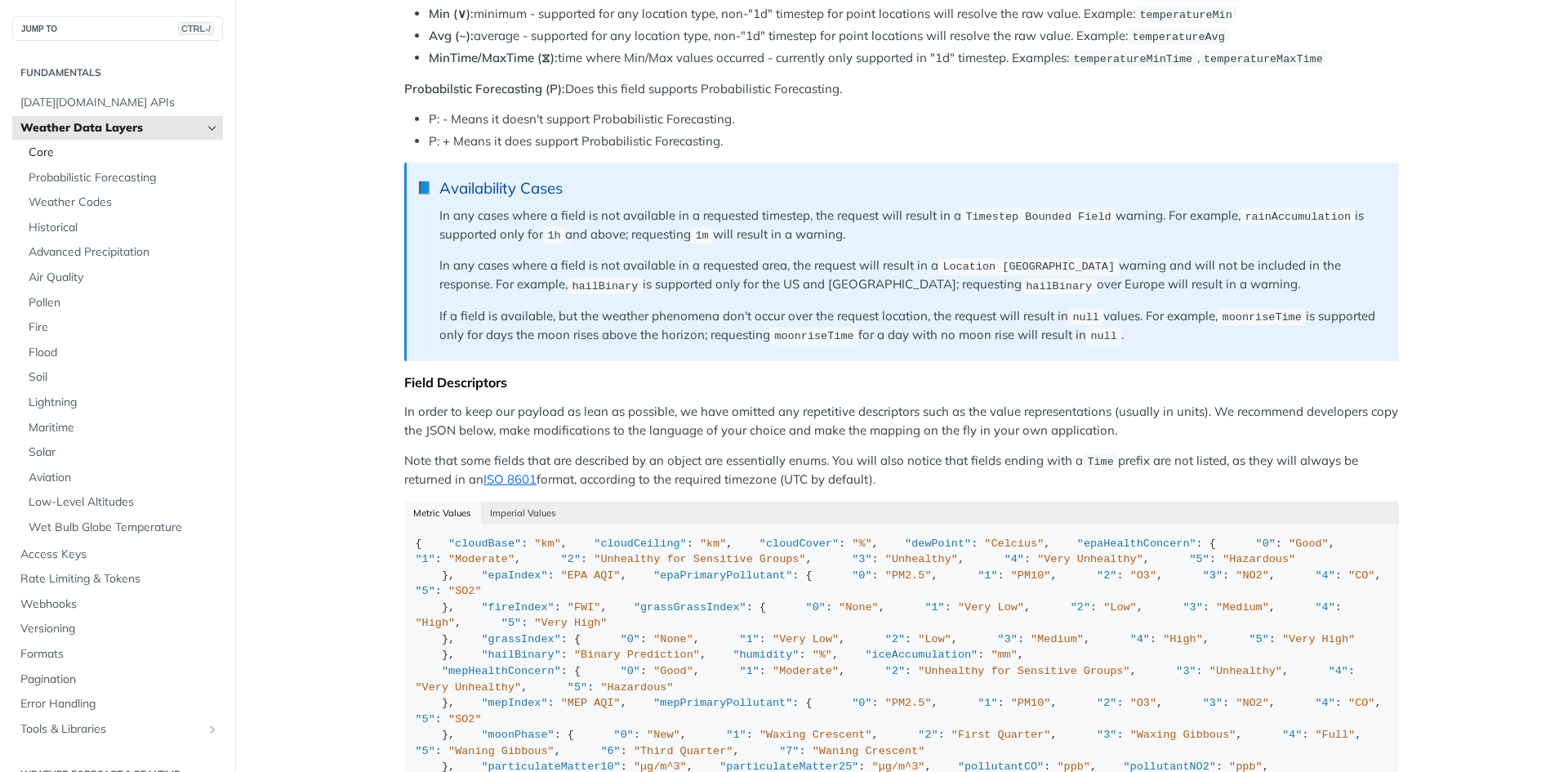
click at [128, 149] on span "Core" at bounding box center [123, 152] width 190 height 17
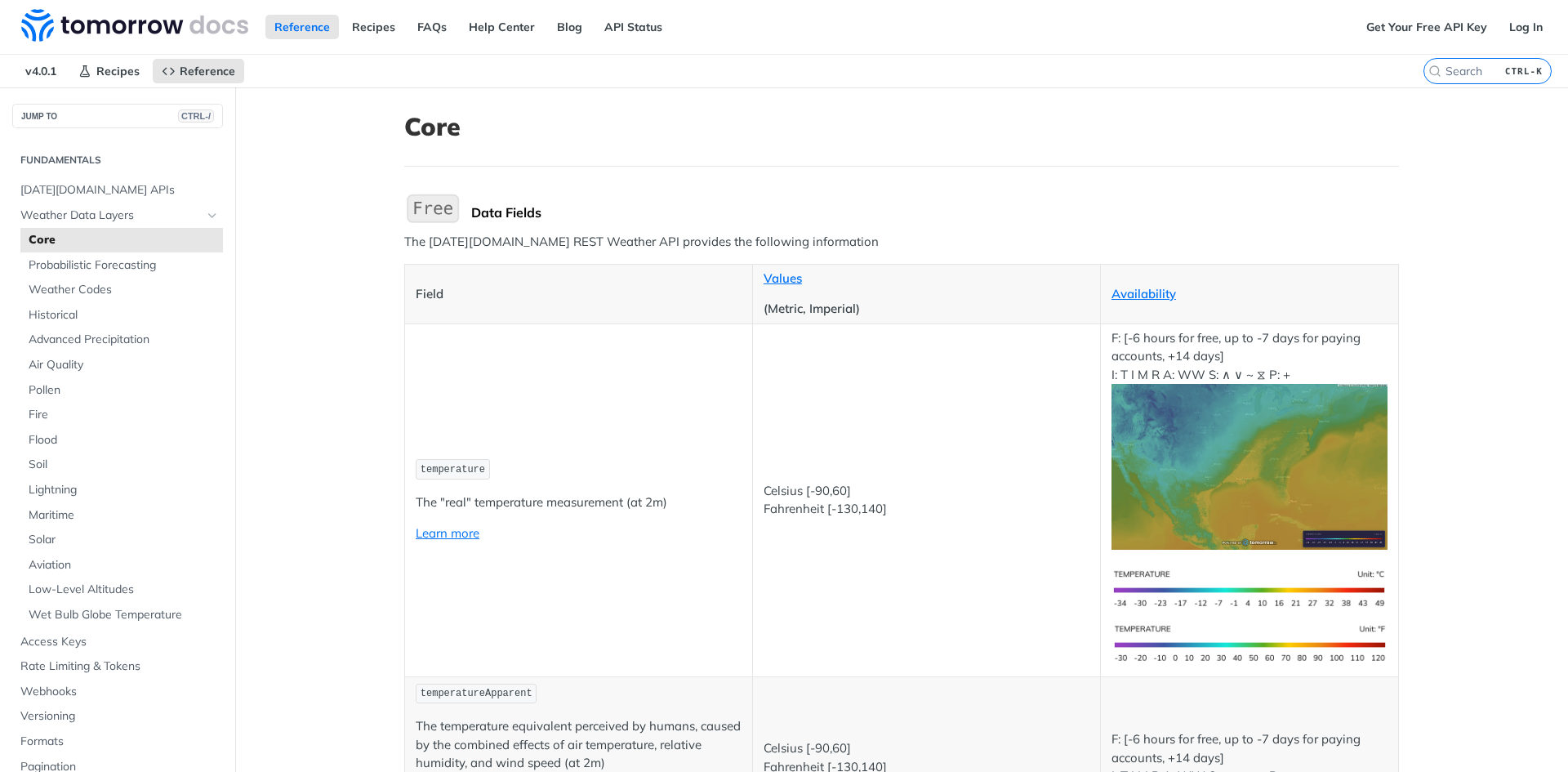
click at [462, 467] on span "temperature" at bounding box center [453, 470] width 64 height 12
click at [153, 257] on span "Probabilistic Forecasting" at bounding box center [123, 265] width 190 height 17
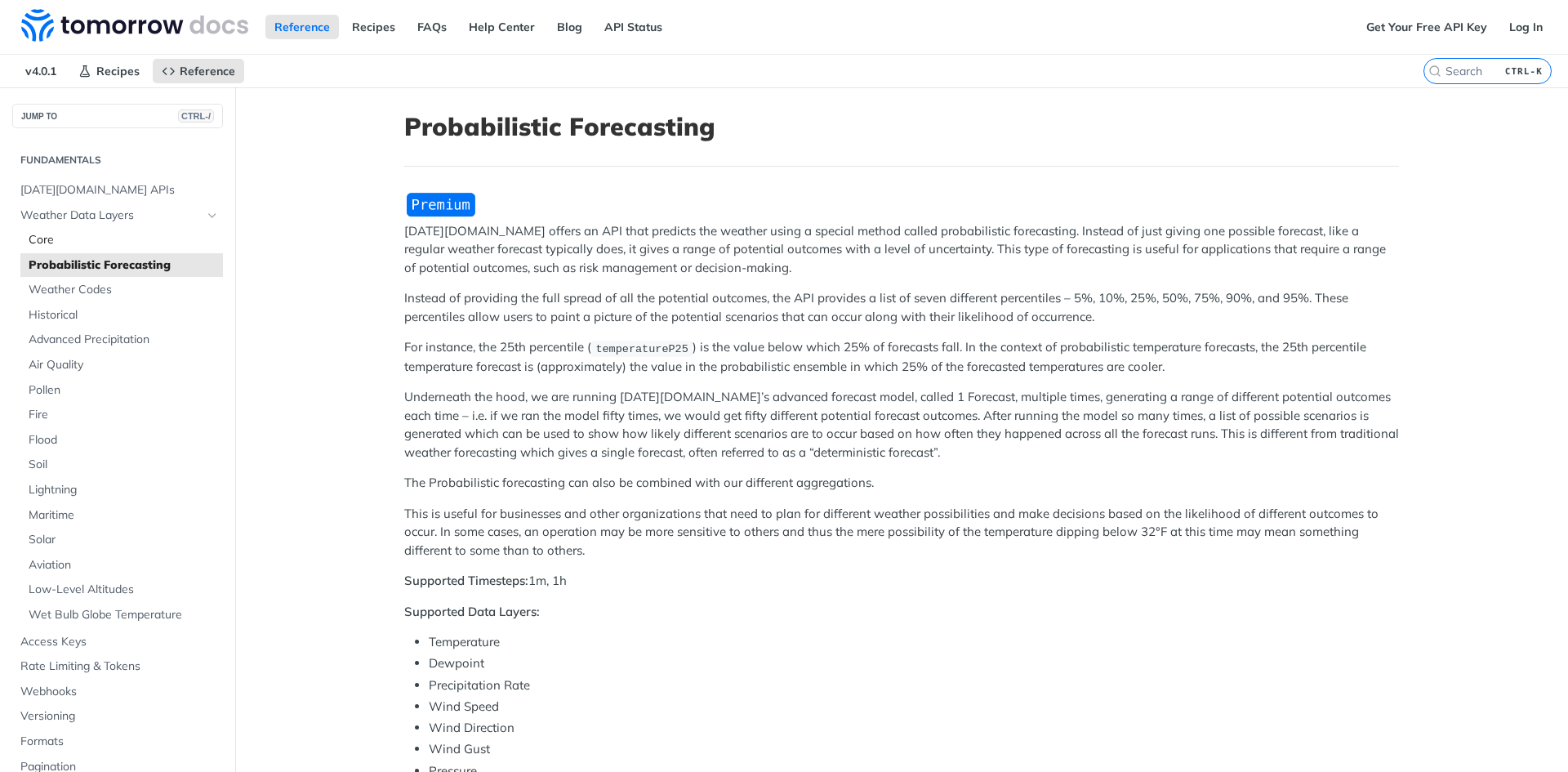
click at [159, 233] on span "Core" at bounding box center [123, 240] width 190 height 17
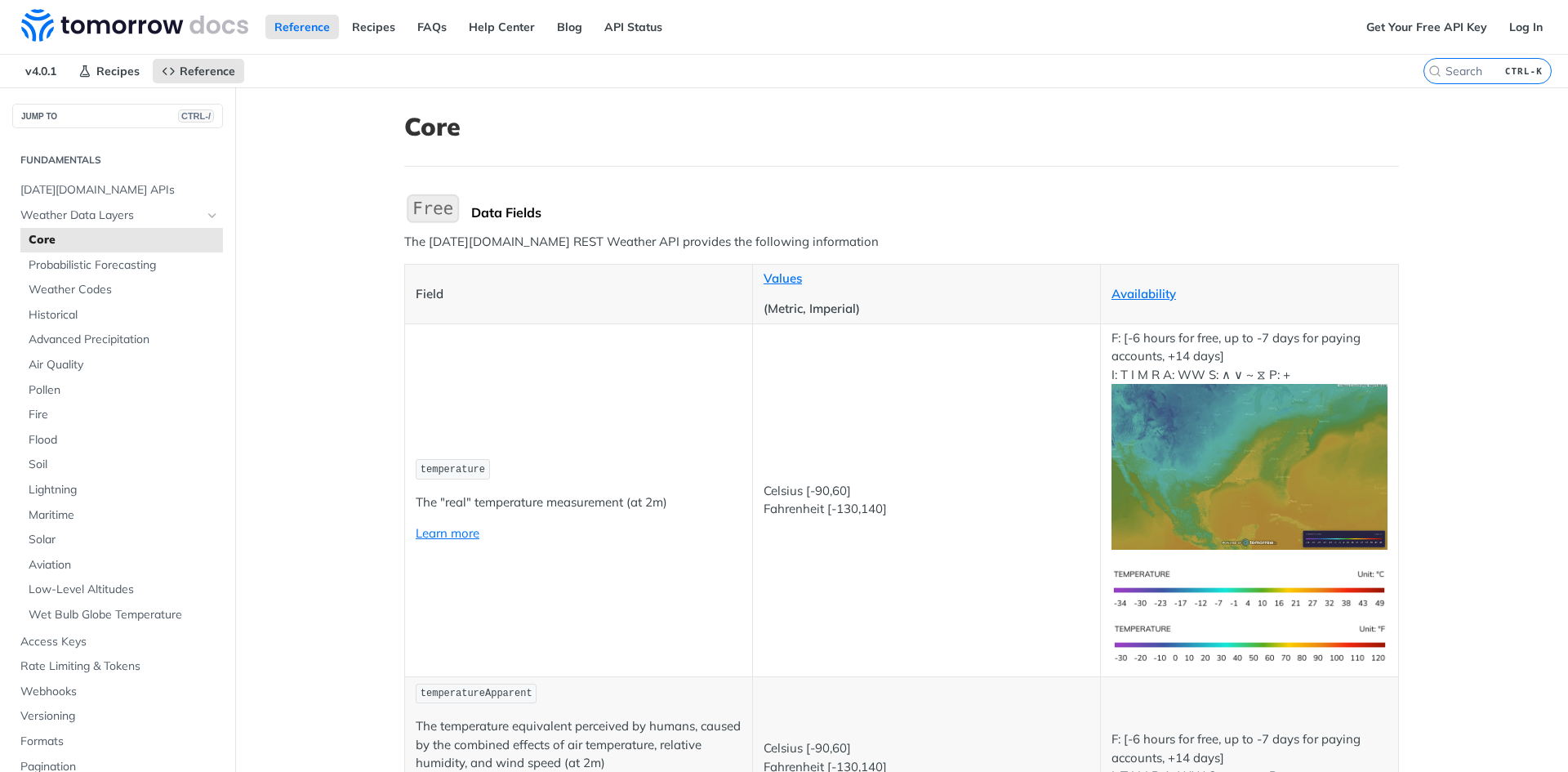
click at [441, 213] on img "Expand image" at bounding box center [433, 208] width 57 height 34
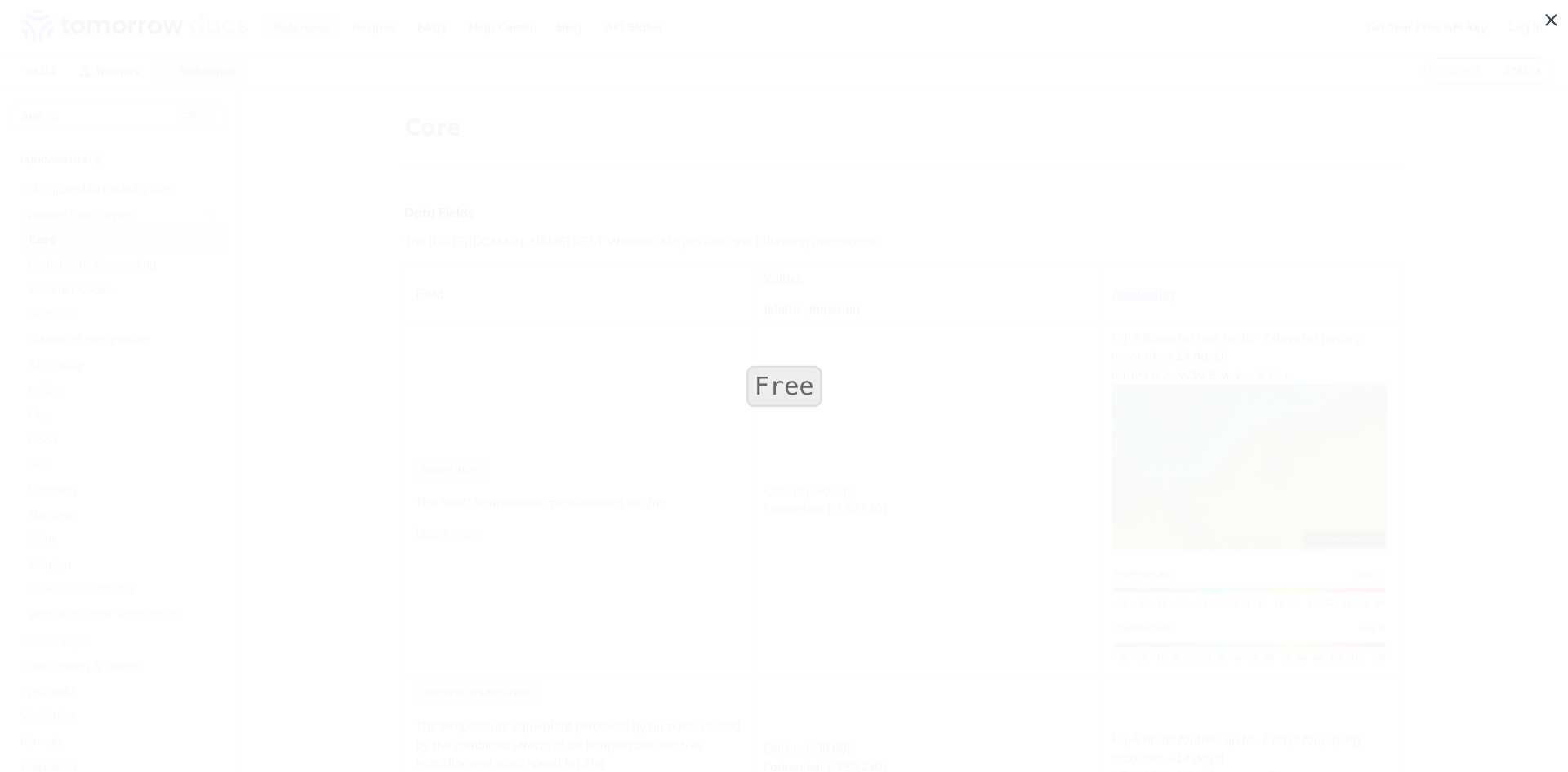
click at [686, 322] on span "Collapse image" at bounding box center [784, 386] width 1568 height 772
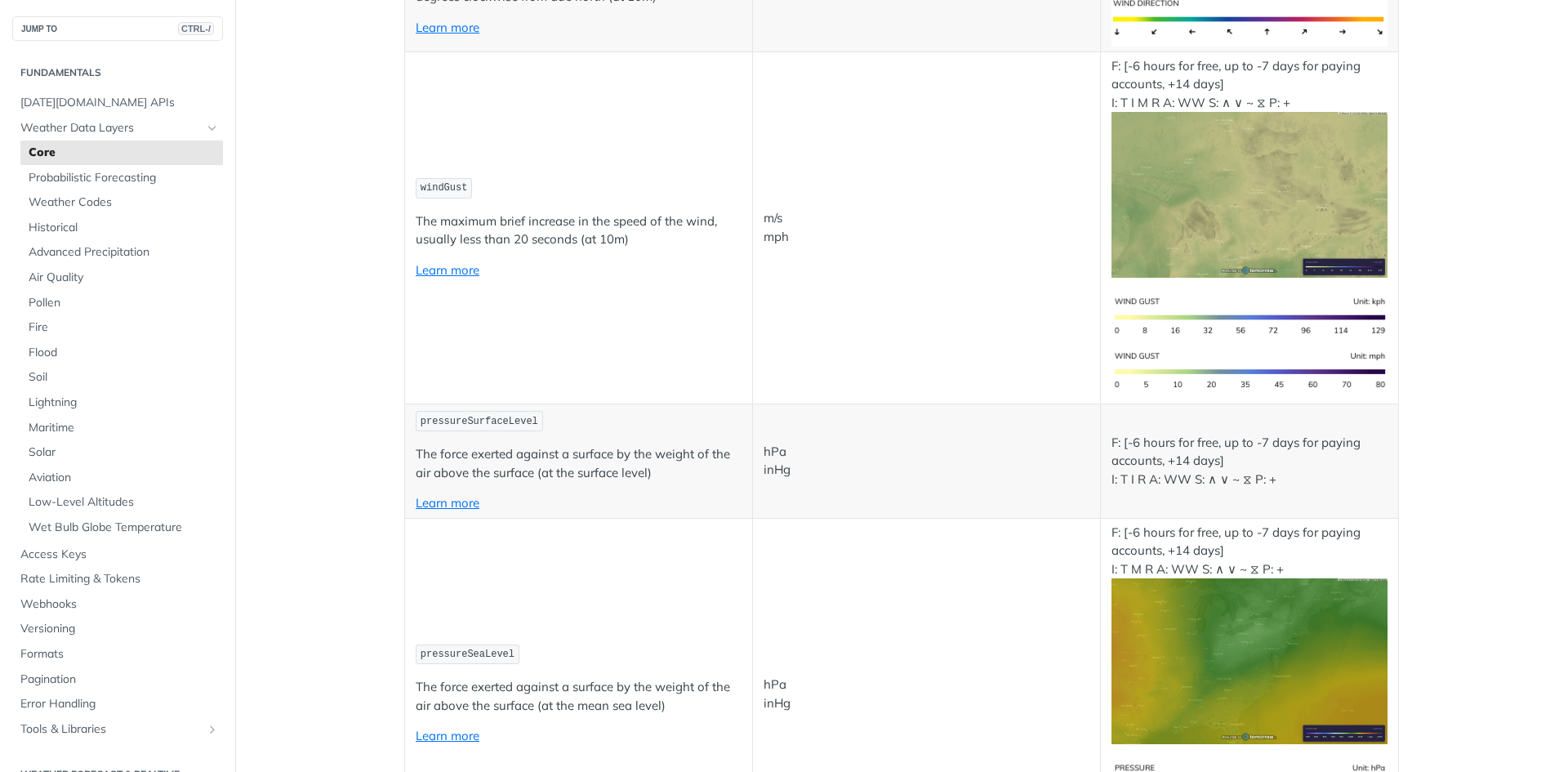
scroll to position [1716, 0]
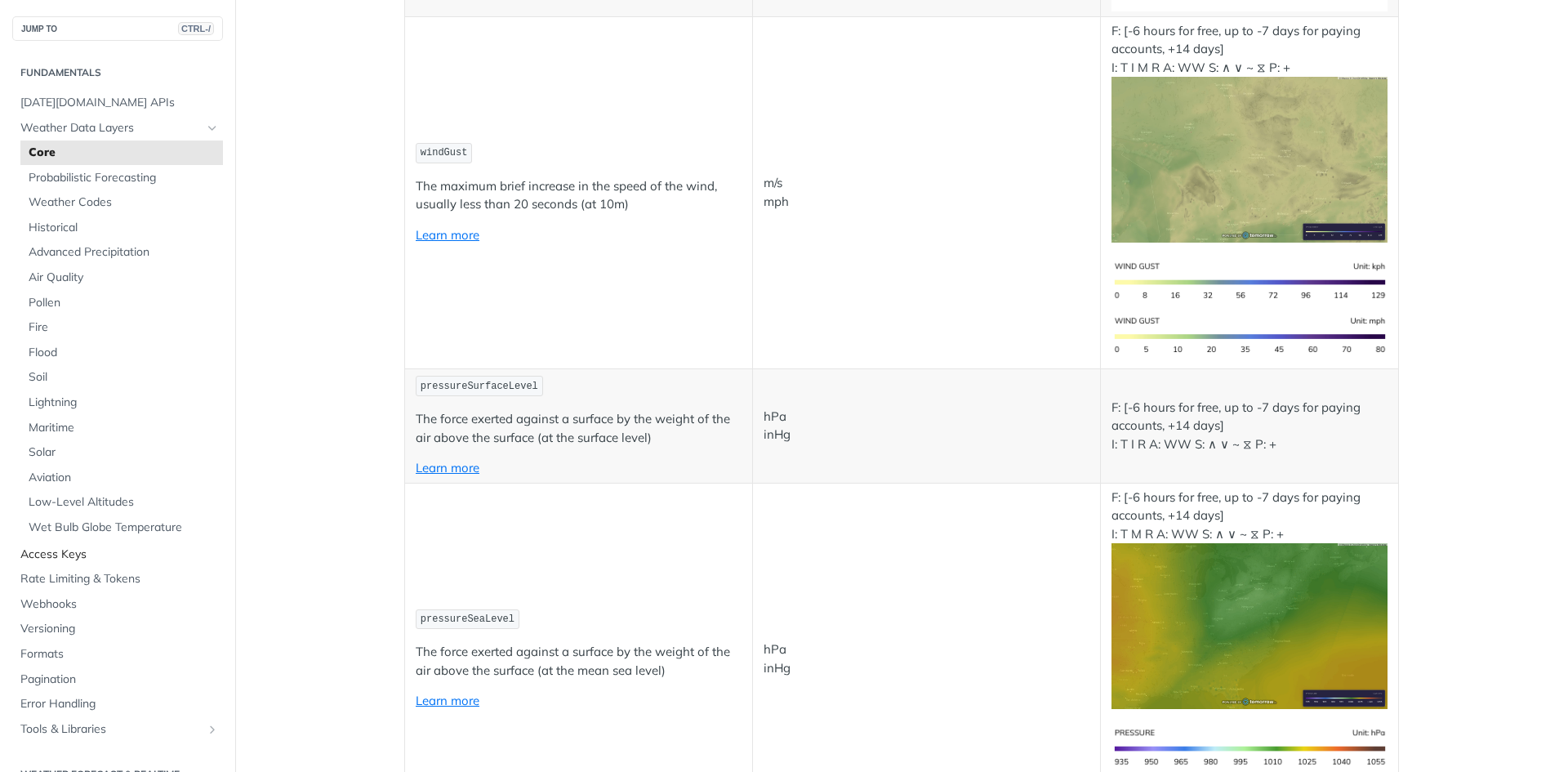
click at [116, 558] on span "Access Keys" at bounding box center [120, 555] width 199 height 17
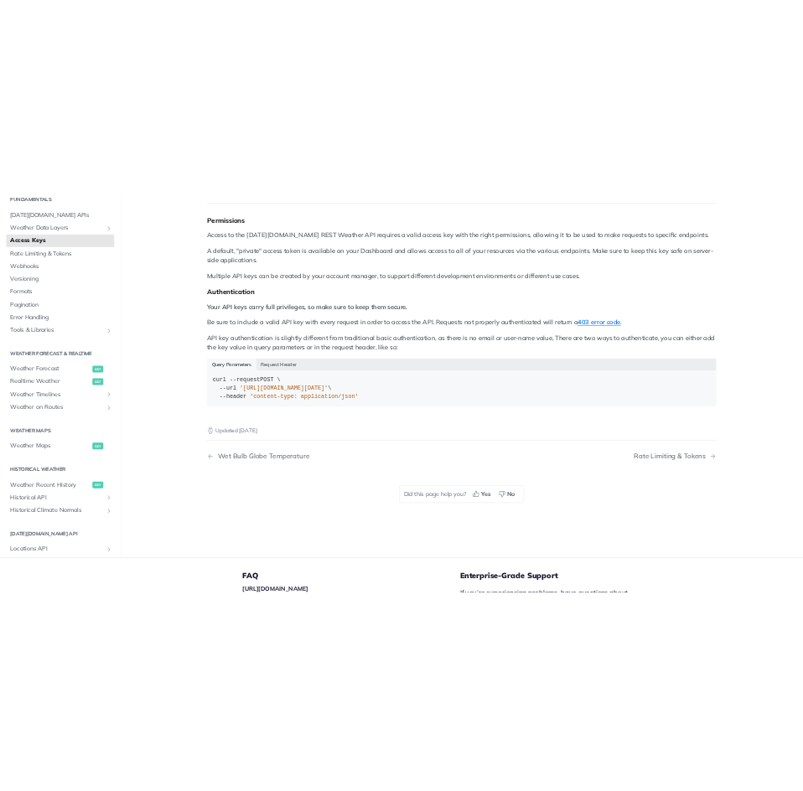
scroll to position [141, 0]
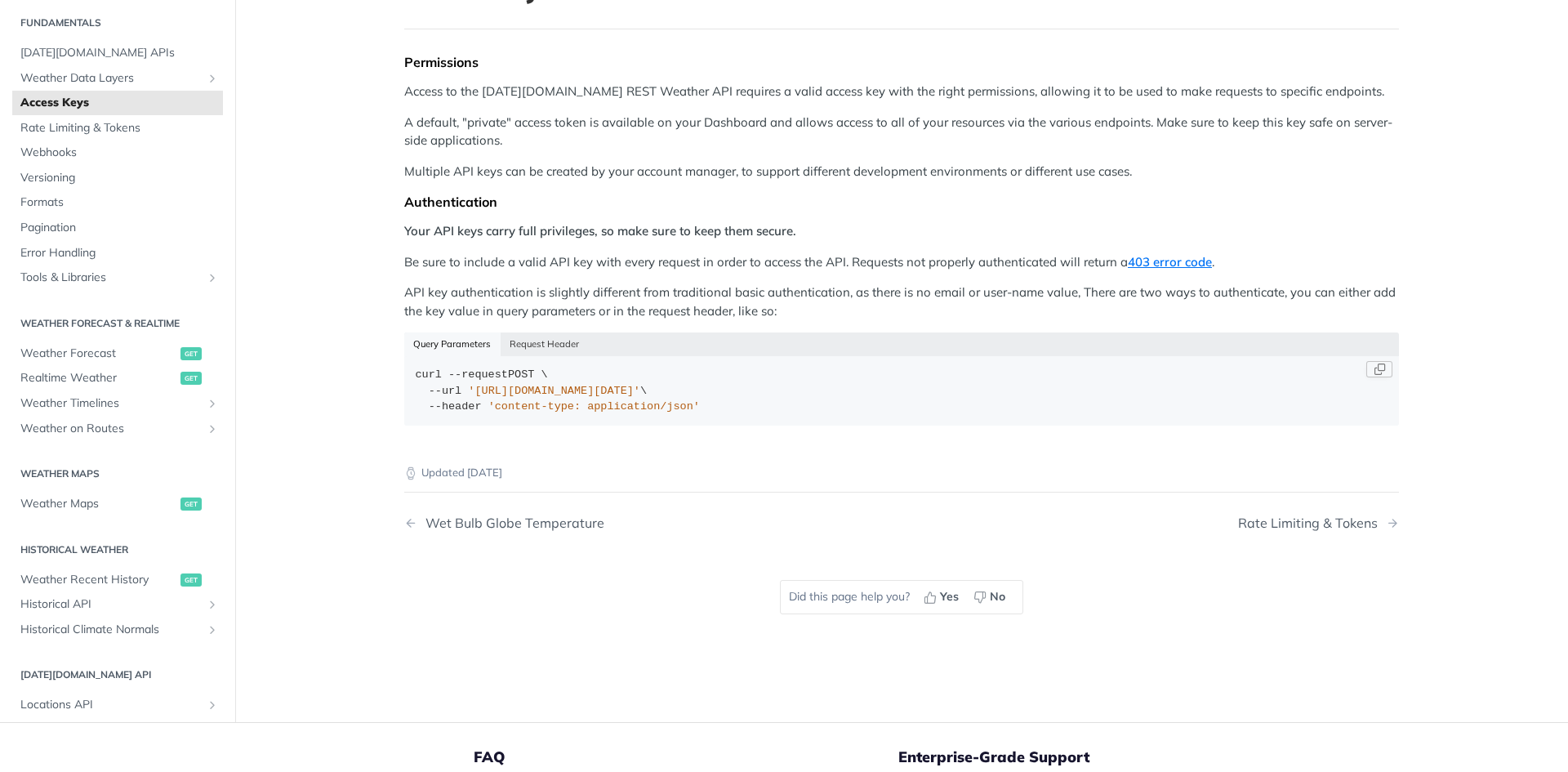
drag, startPoint x: 777, startPoint y: 390, endPoint x: 465, endPoint y: 386, distance: 312.0
click at [468, 386] on span "'[URL][DOMAIN_NAME][DATE]'" at bounding box center [554, 391] width 172 height 13
copy span "[URL][DOMAIN_NAME][DATE]'"
click at [718, 199] on div "Authentication" at bounding box center [901, 202] width 995 height 17
click at [548, 347] on button "Request Header" at bounding box center [545, 343] width 88 height 22
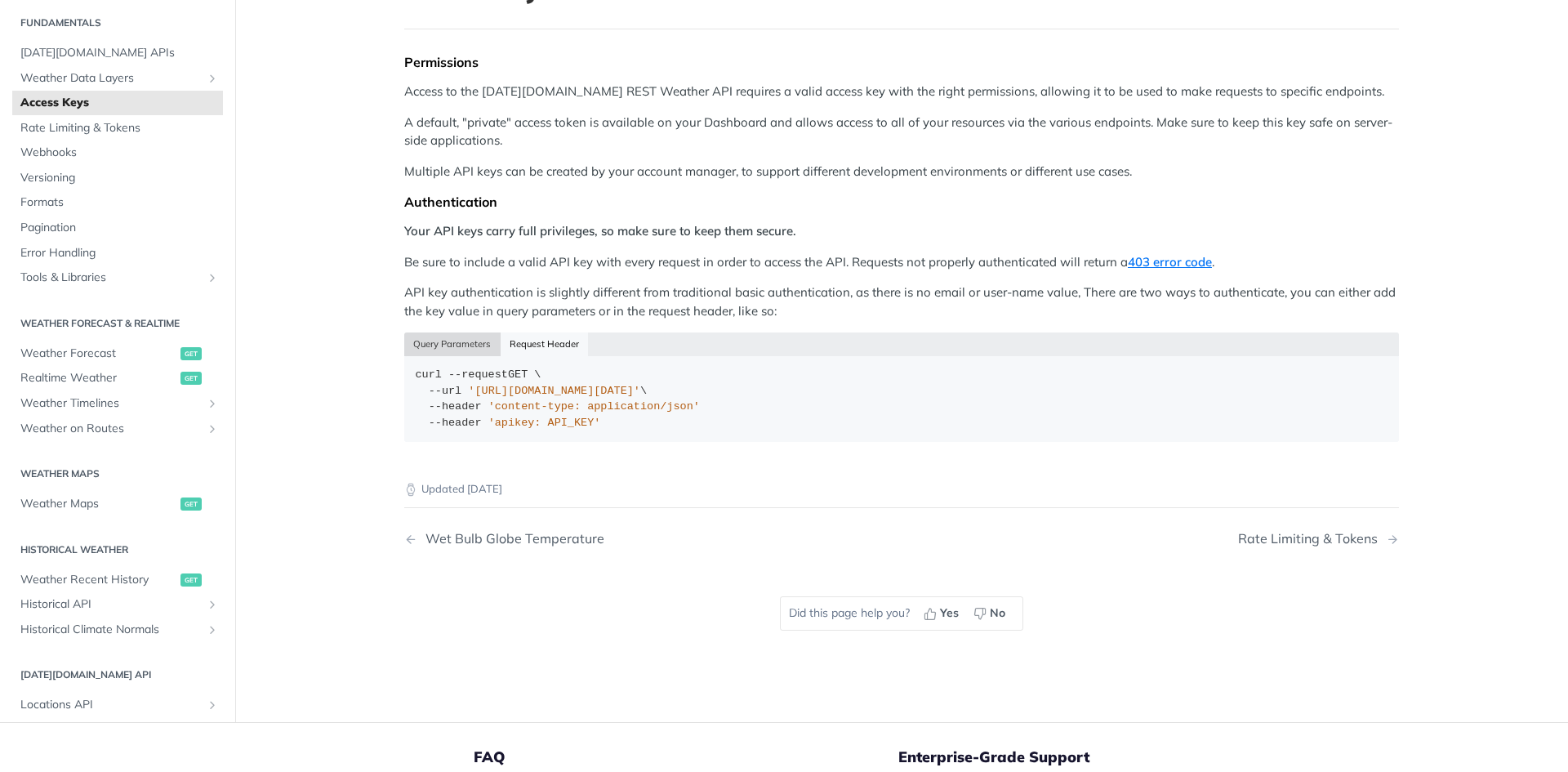
click at [475, 335] on button "Query Parameters" at bounding box center [452, 343] width 96 height 22
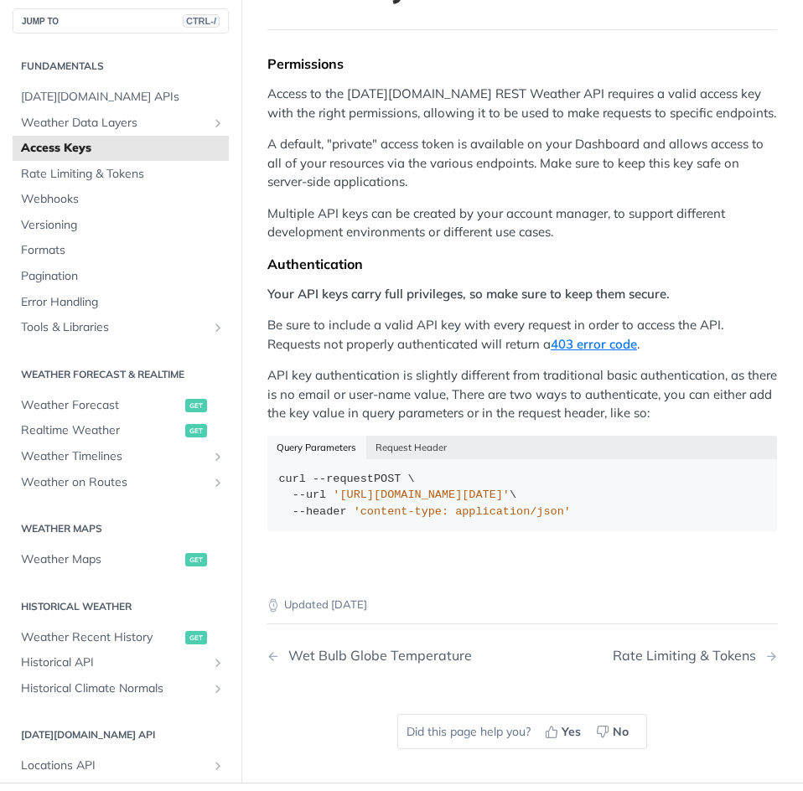
click at [483, 195] on div "Permissions Access to the [DATE][DOMAIN_NAME] REST Weather API requires a valid…" at bounding box center [521, 299] width 509 height 488
